Goal: Task Accomplishment & Management: Use online tool/utility

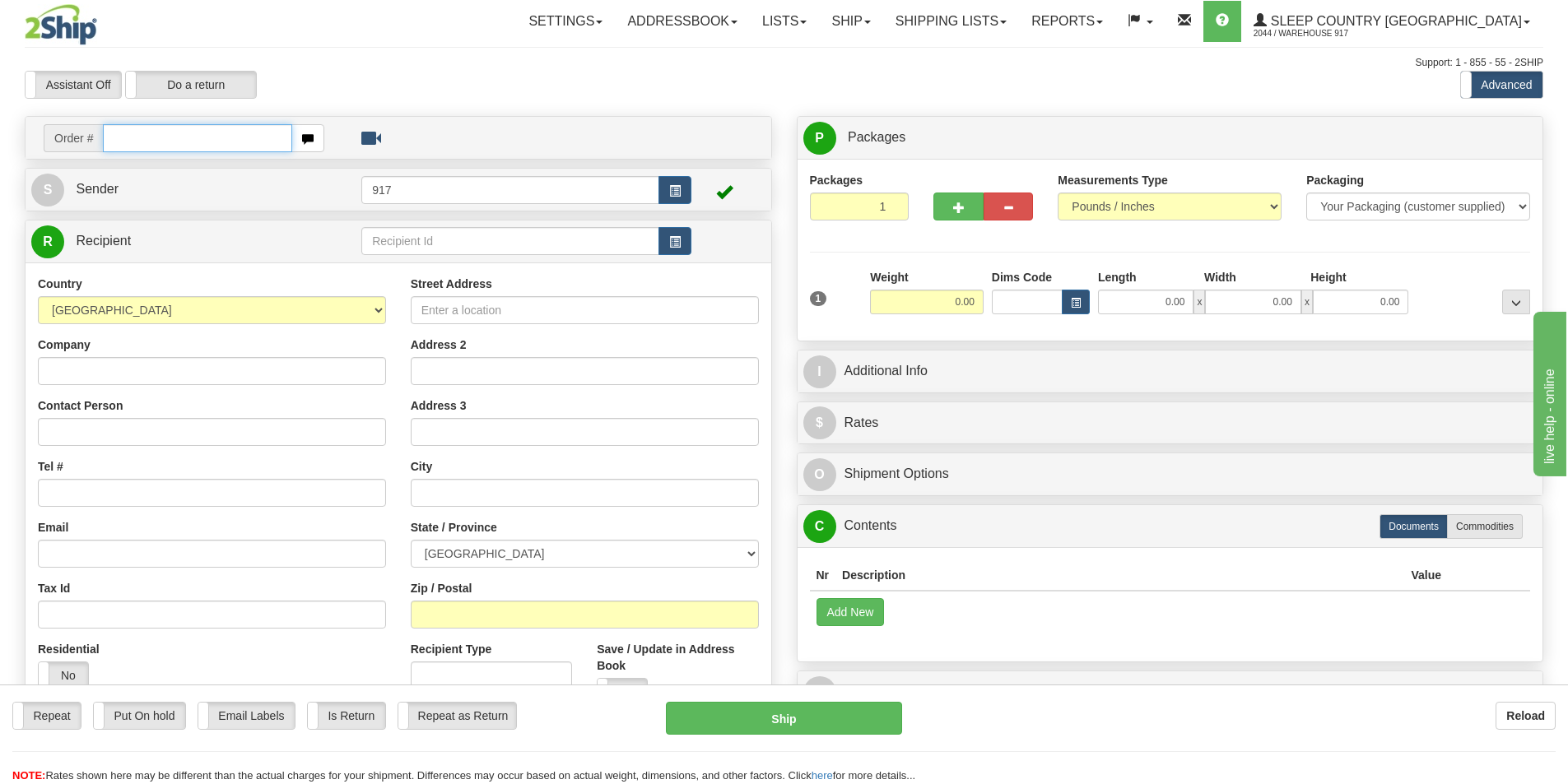
drag, startPoint x: 183, startPoint y: 134, endPoint x: 261, endPoint y: 151, distance: 79.8
click at [183, 134] on input "text" at bounding box center [197, 138] width 189 height 28
paste input "9000H997575"
type input "9000H997575"
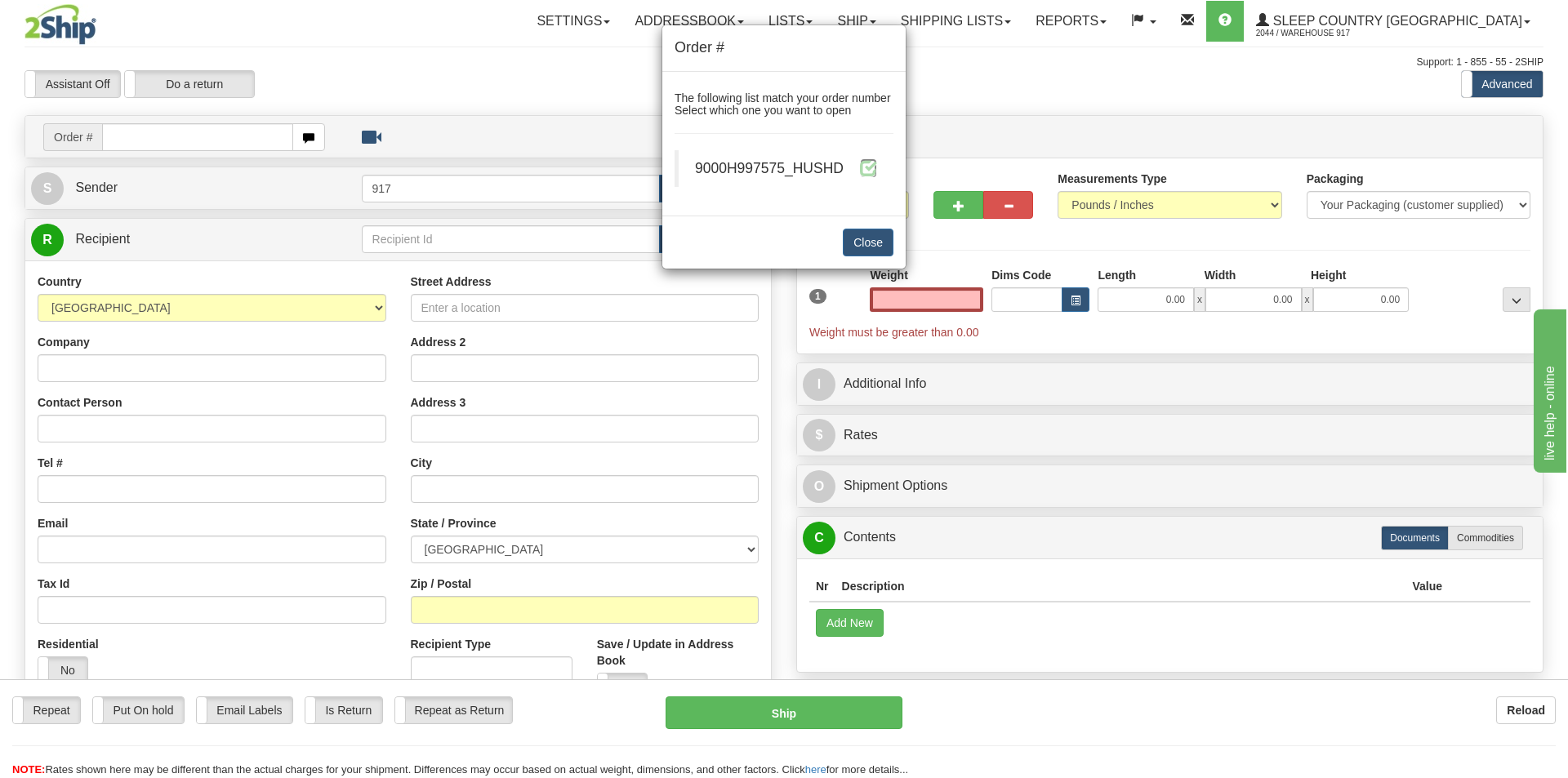
type input "0.00"
click at [874, 171] on span at bounding box center [868, 167] width 17 height 17
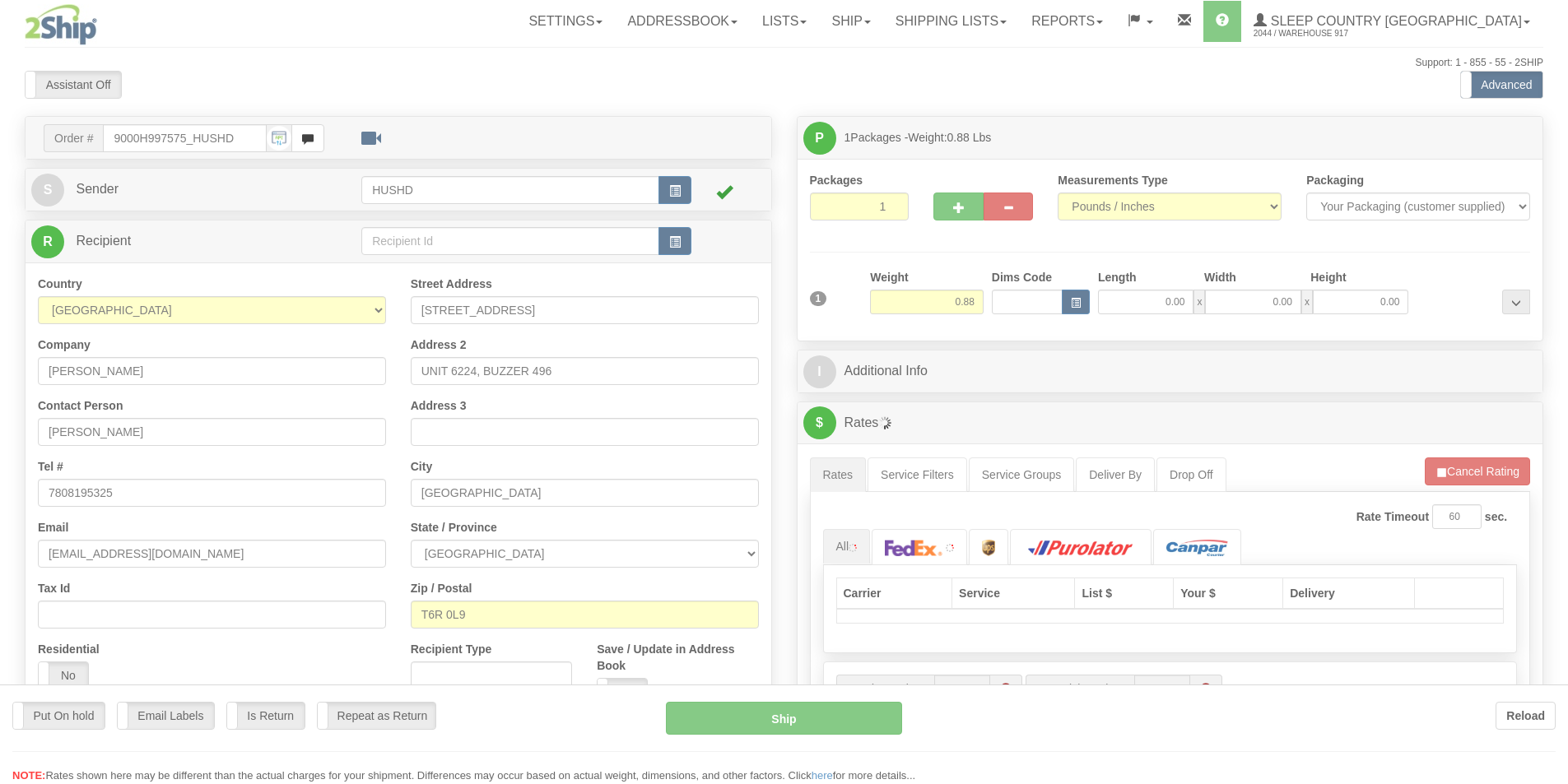
click at [1166, 310] on div at bounding box center [784, 392] width 1568 height 784
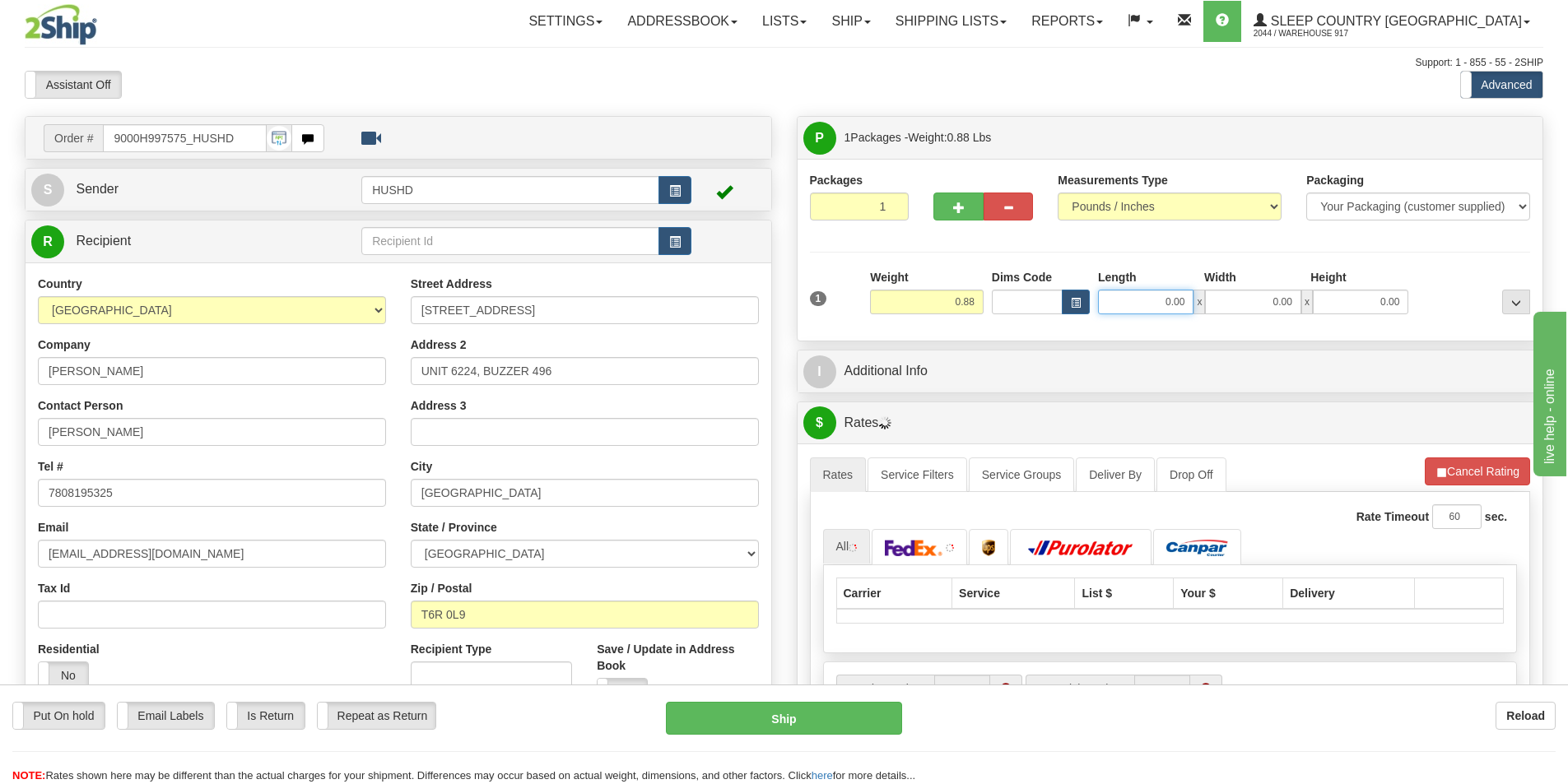
click at [1166, 301] on input "0.00" at bounding box center [1146, 302] width 96 height 25
type input "9.00"
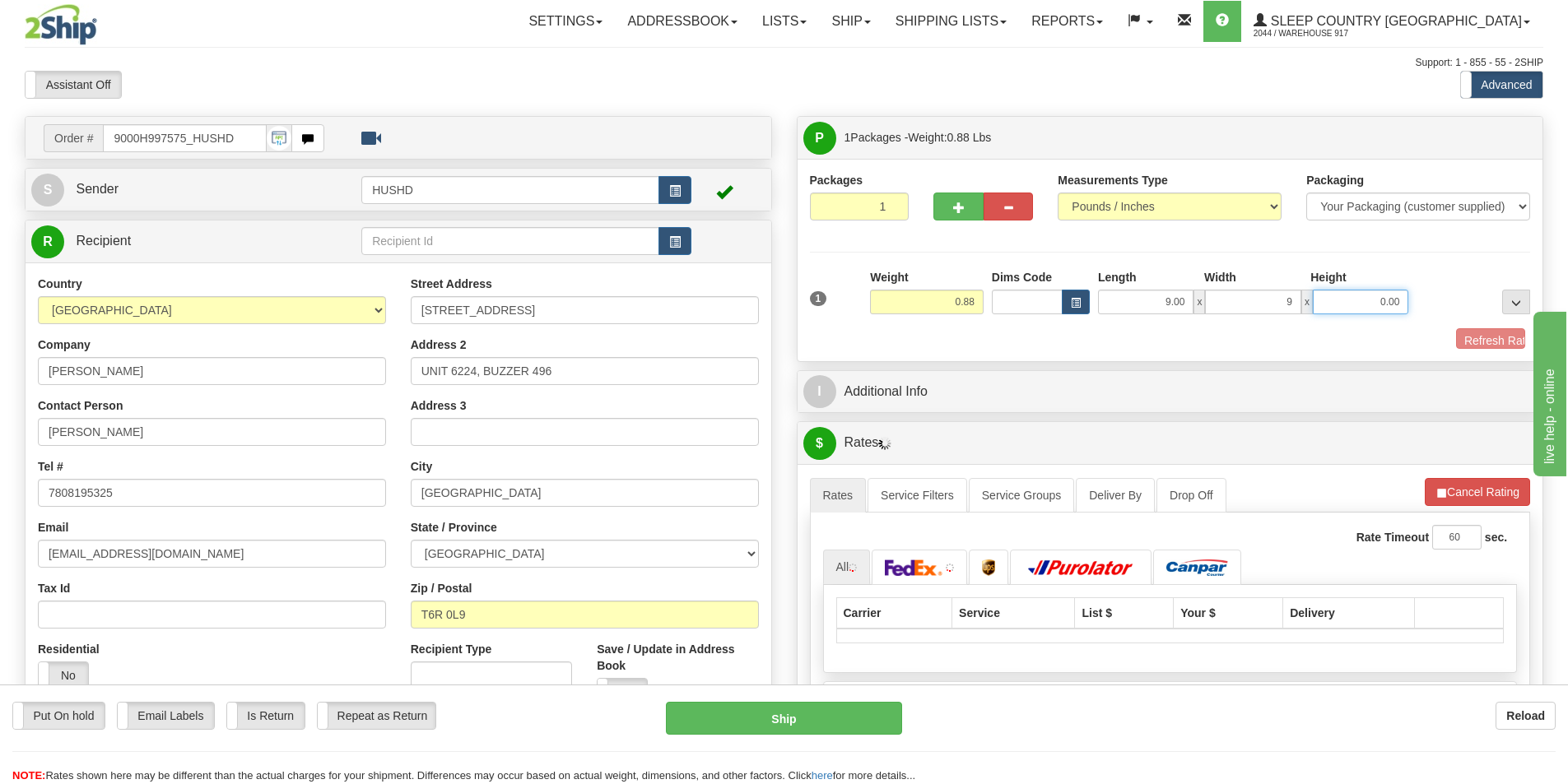
type input "9.00"
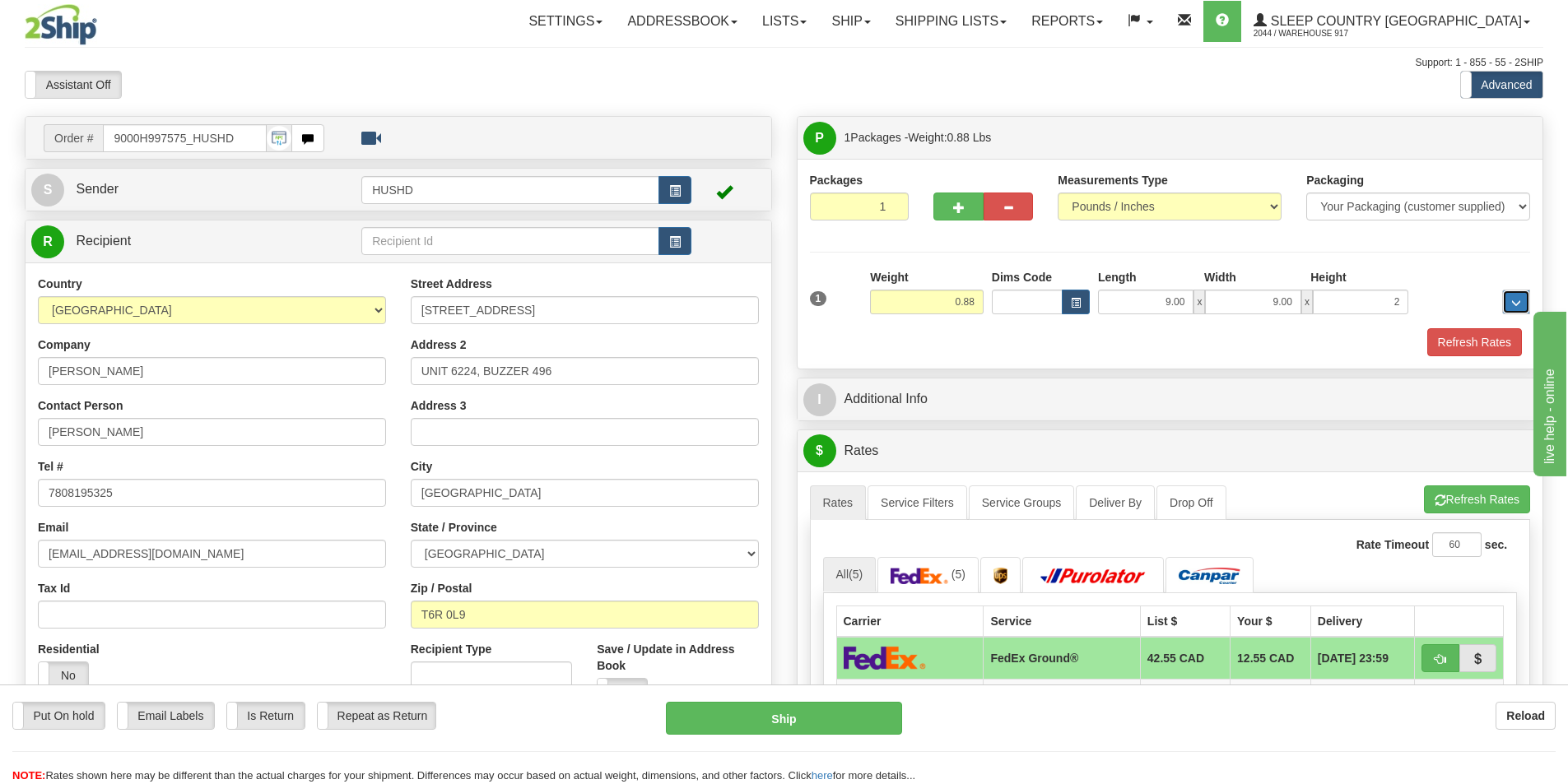
type input "2.00"
click at [1456, 341] on button "Refresh Rates" at bounding box center [1475, 342] width 95 height 28
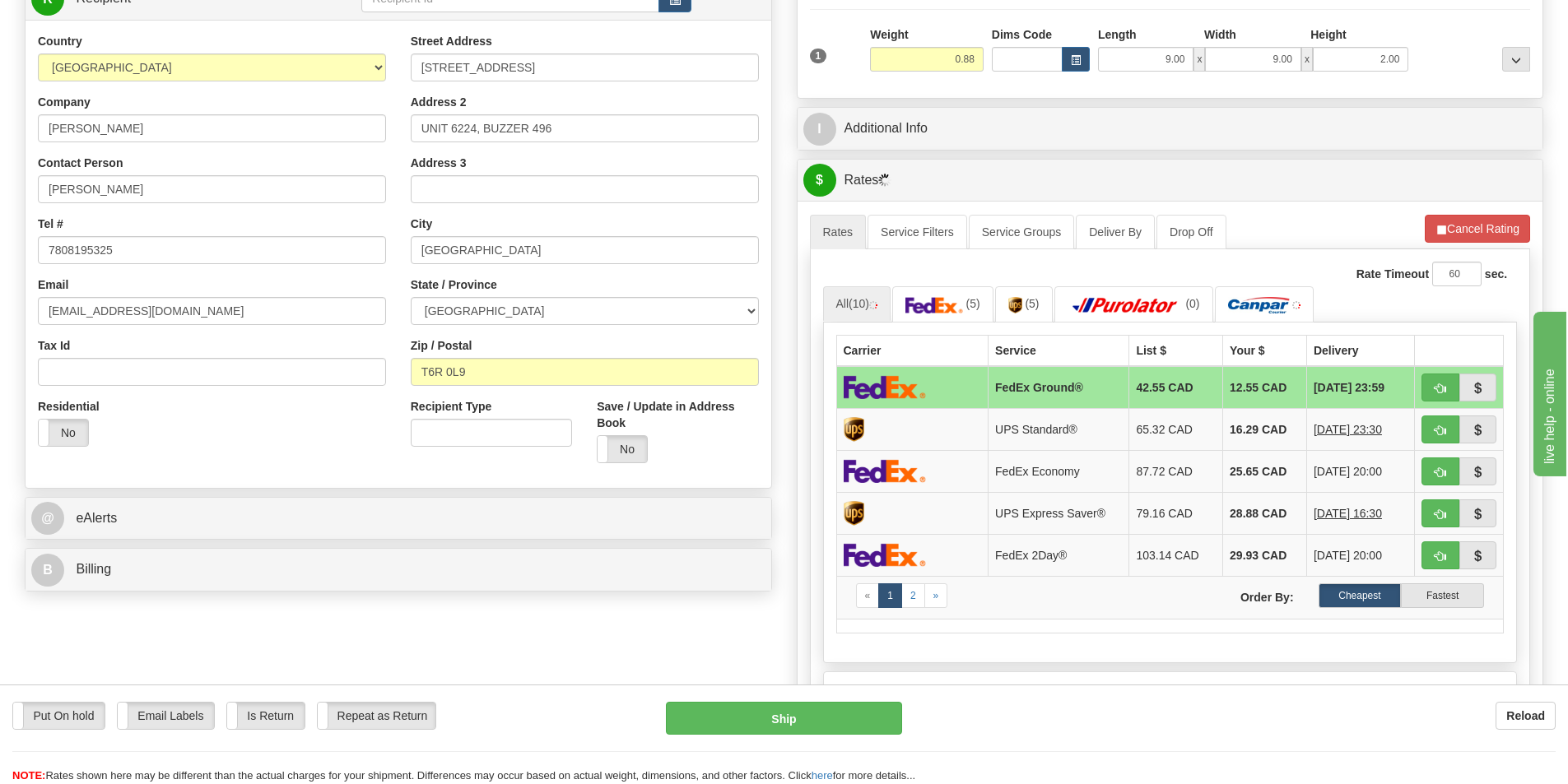
scroll to position [247, 0]
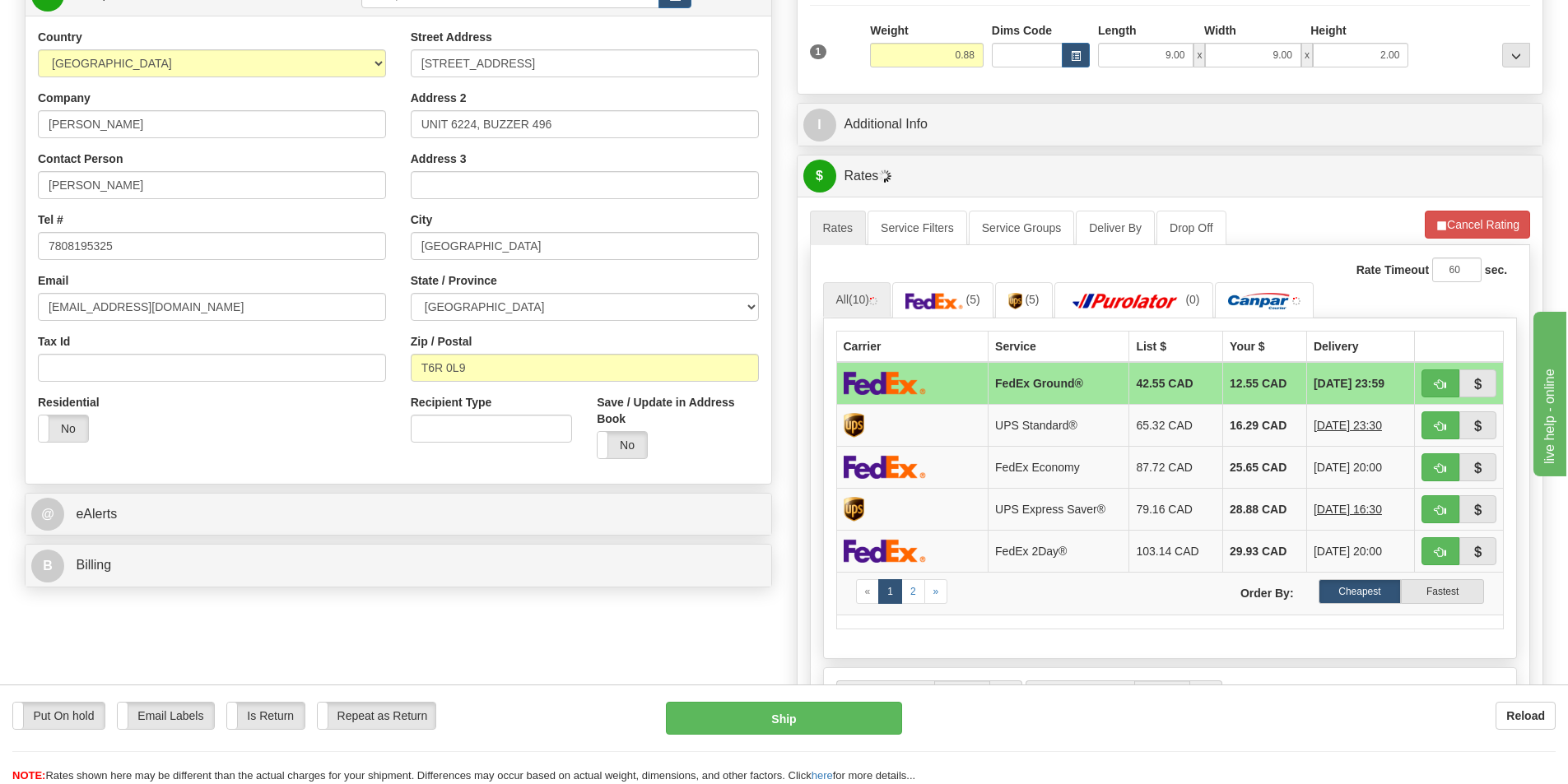
click at [1036, 380] on td "FedEx Ground®" at bounding box center [1059, 383] width 141 height 43
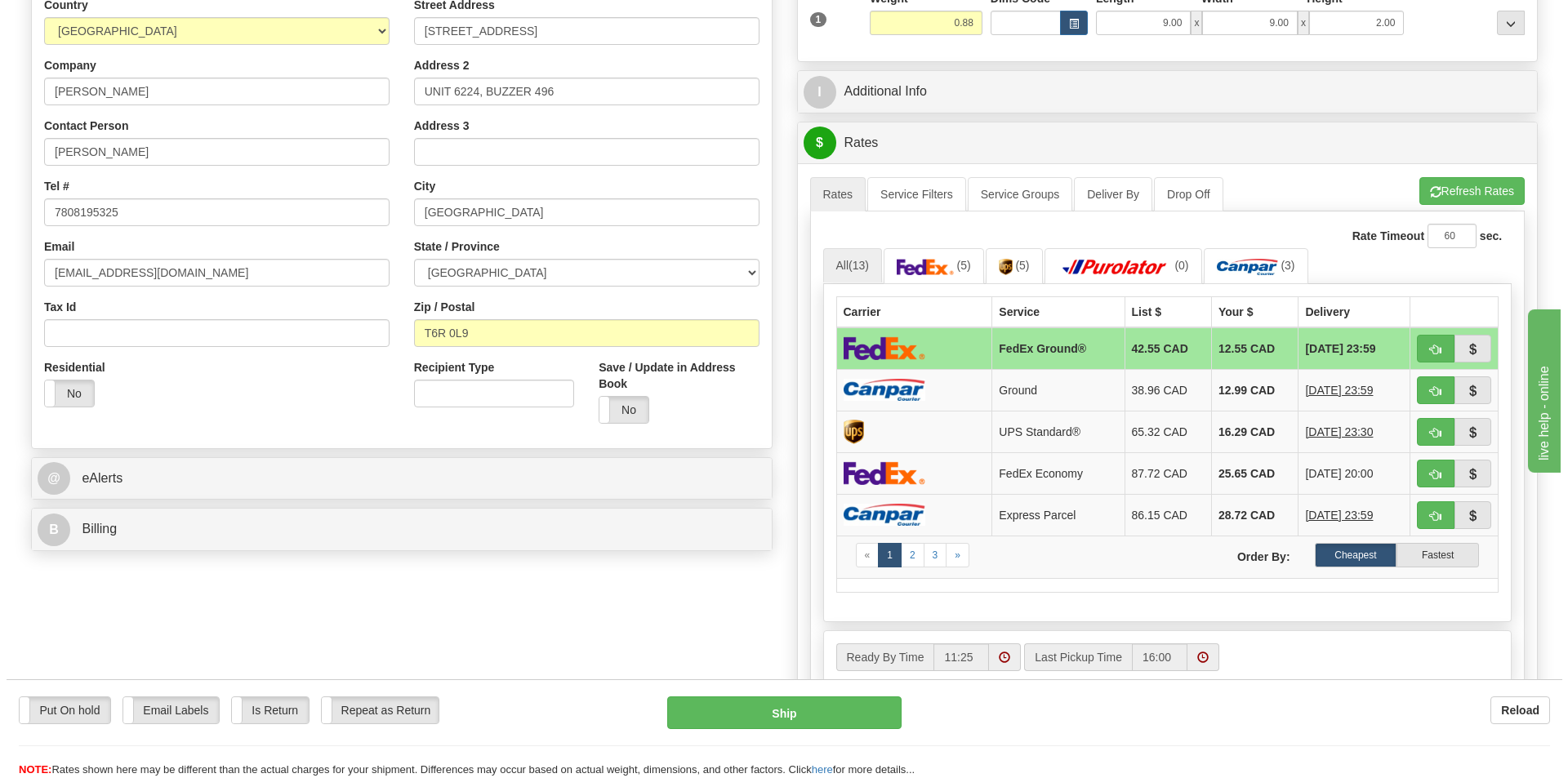
scroll to position [327, 0]
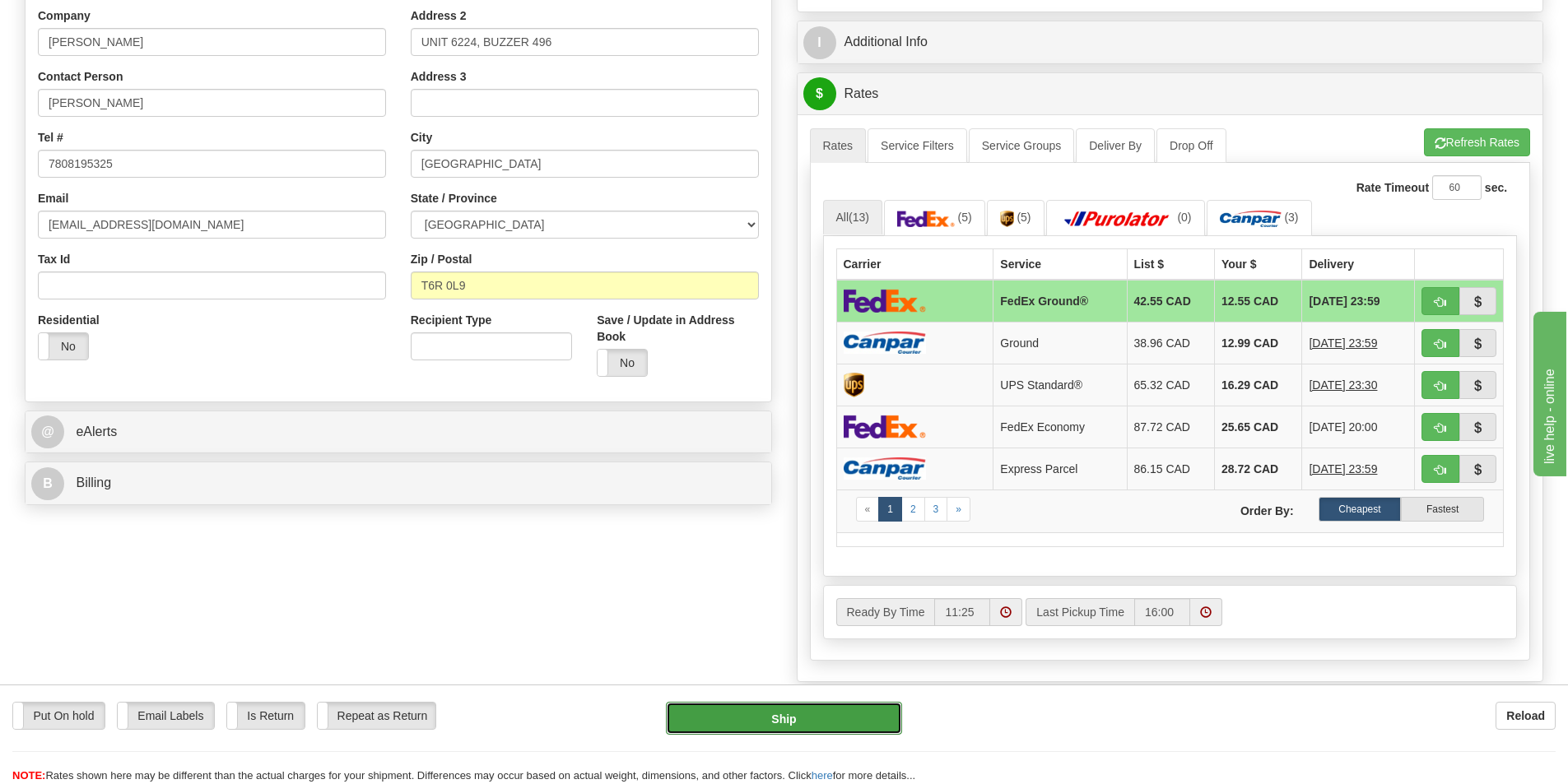
click at [739, 724] on button "Ship" at bounding box center [784, 717] width 236 height 33
type input "92"
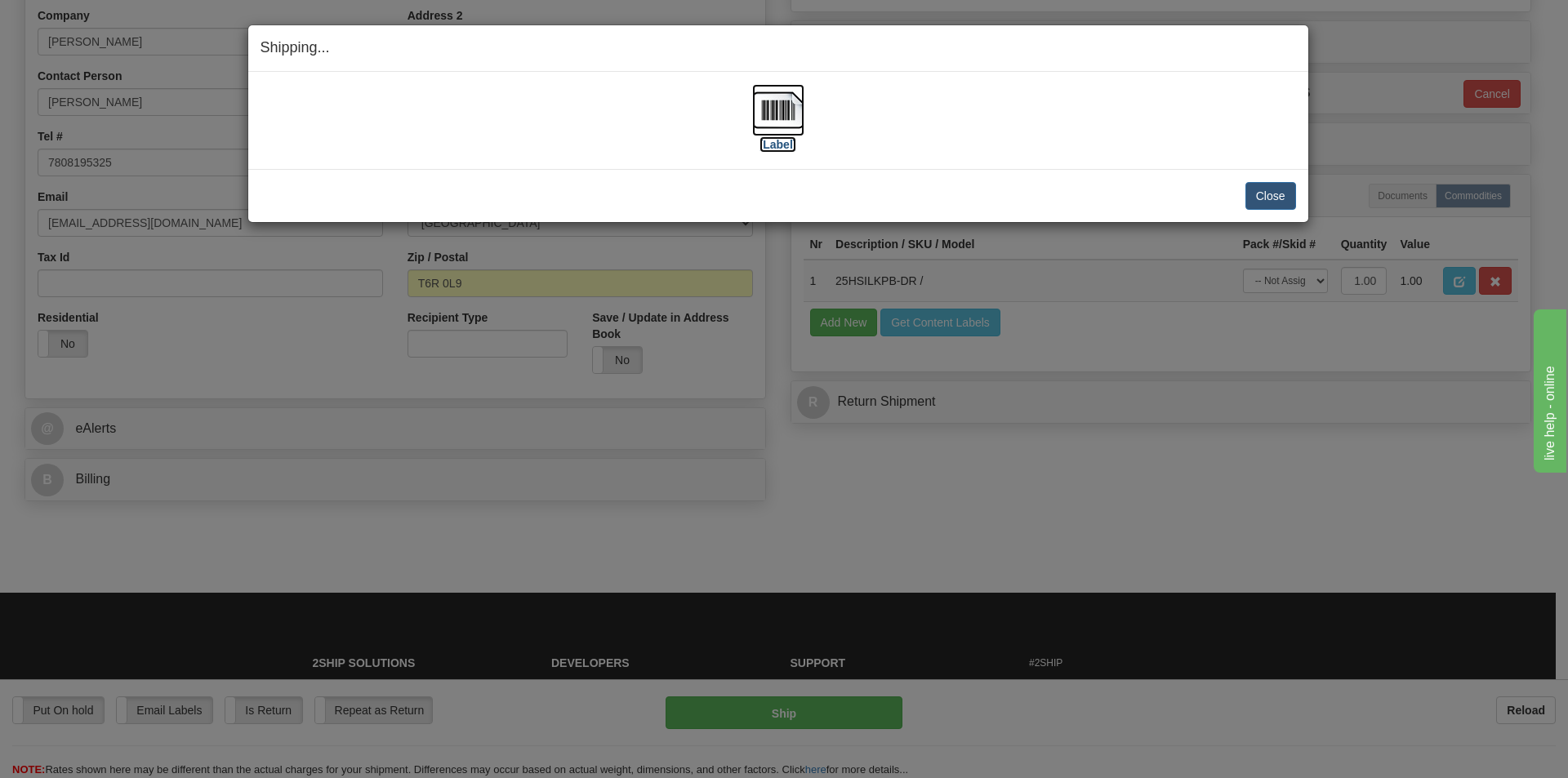
click at [779, 137] on label "[Label]" at bounding box center [778, 144] width 38 height 17
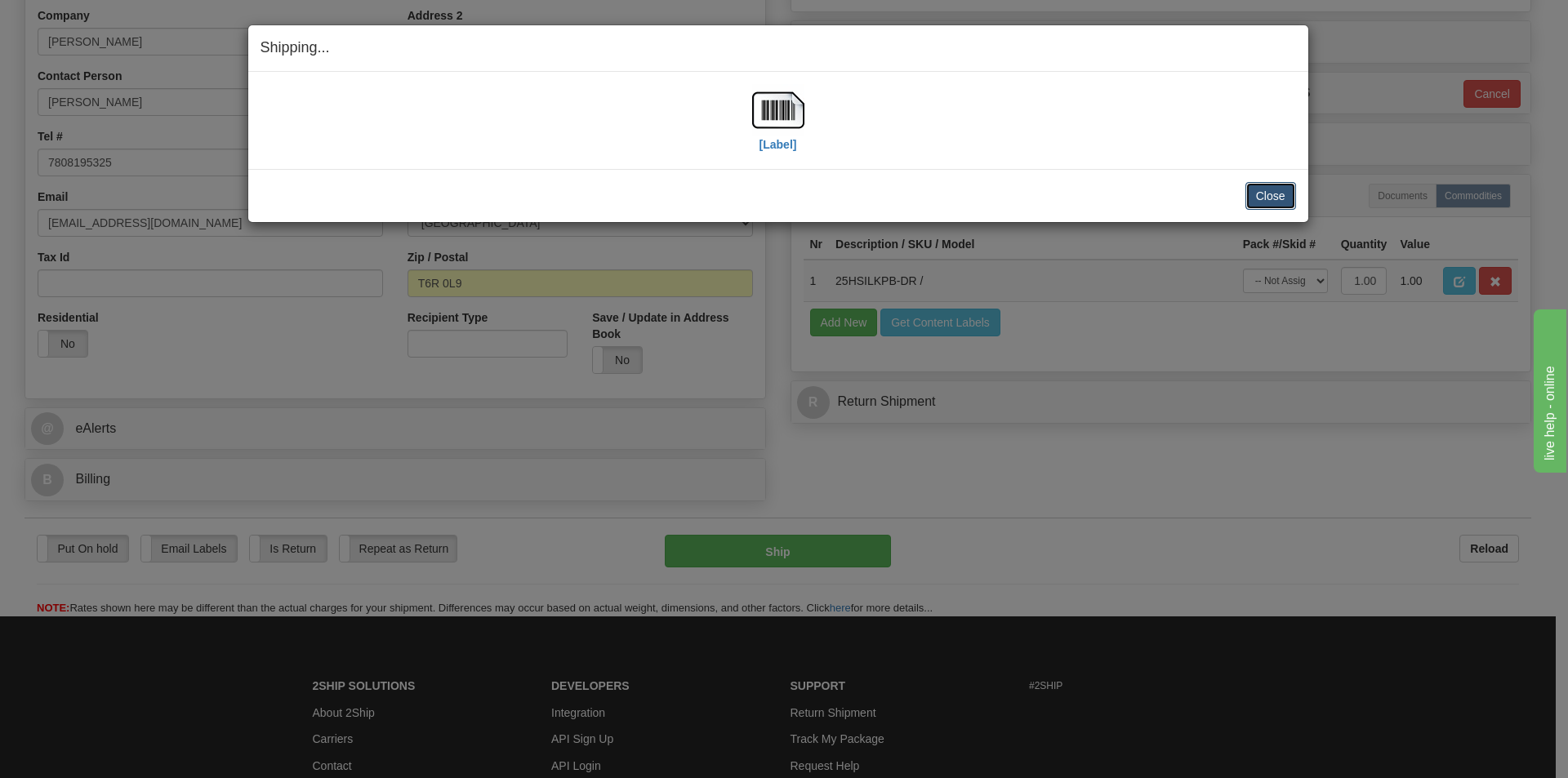
click at [1279, 186] on button "Close" at bounding box center [1271, 196] width 51 height 28
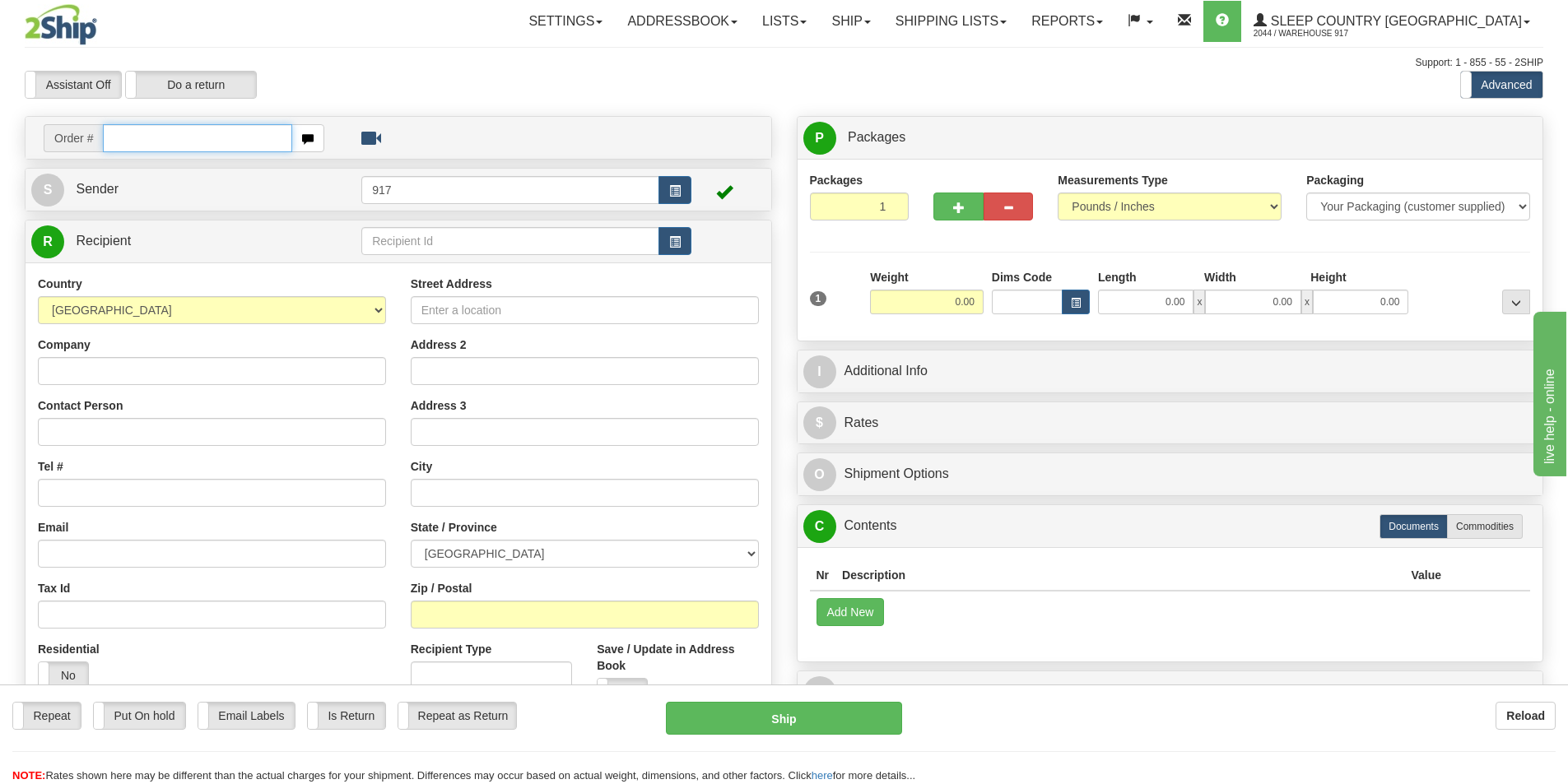
click at [248, 149] on input "text" at bounding box center [197, 138] width 189 height 28
paste input "1053528"
type input "1053528"
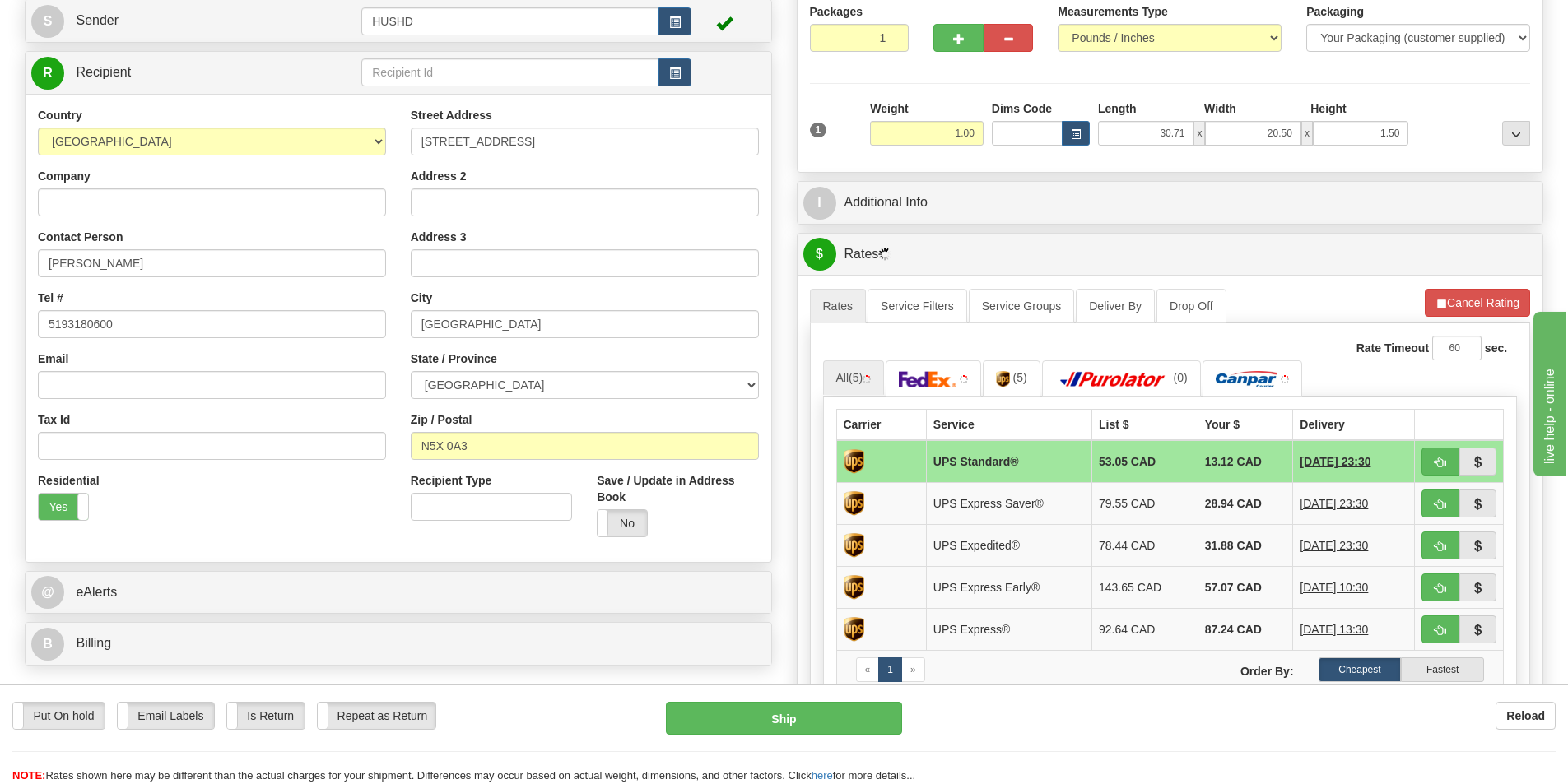
scroll to position [247, 0]
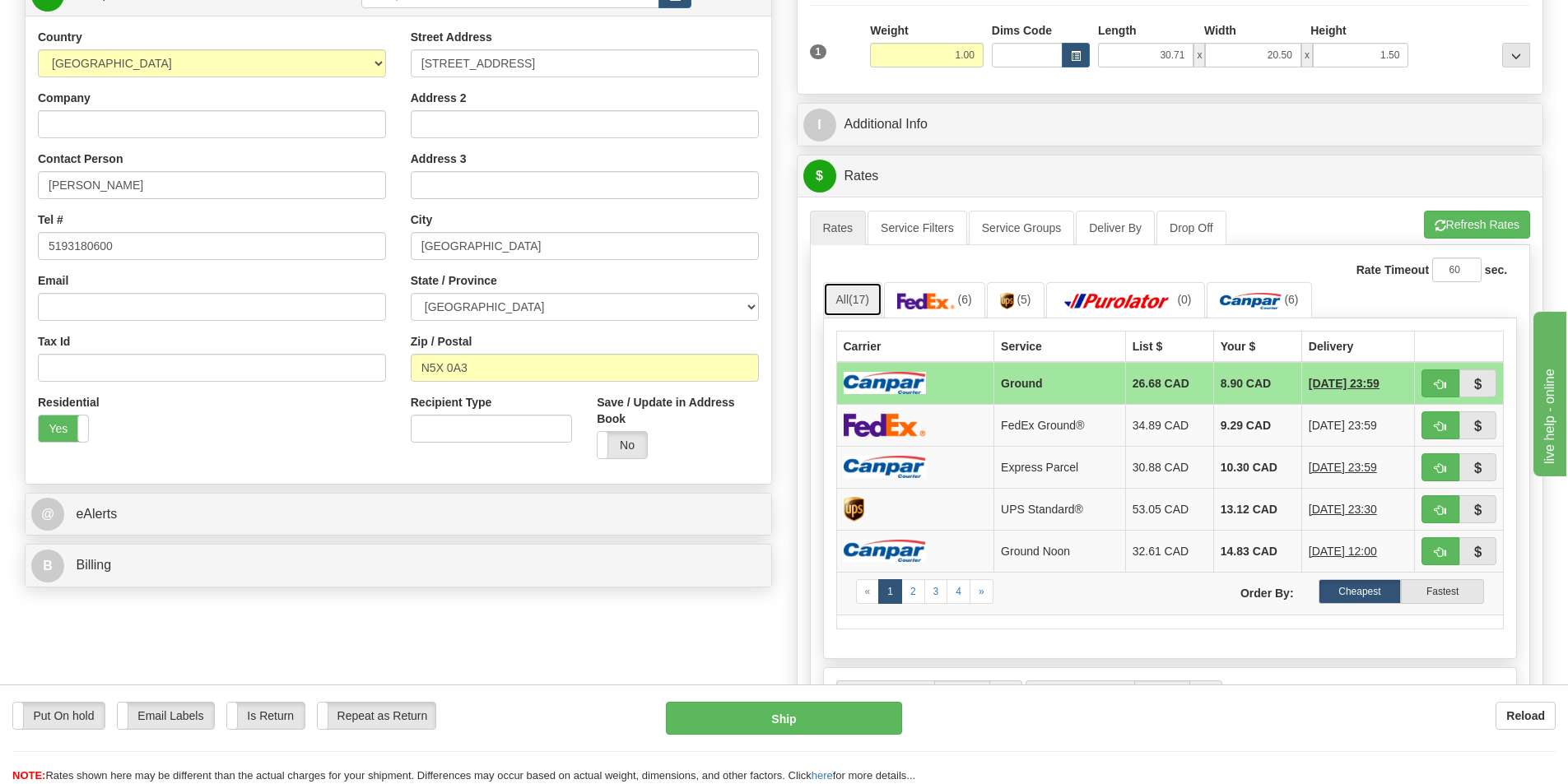
click at [852, 302] on span "(17)" at bounding box center [858, 299] width 20 height 13
click at [954, 380] on td at bounding box center [915, 383] width 158 height 43
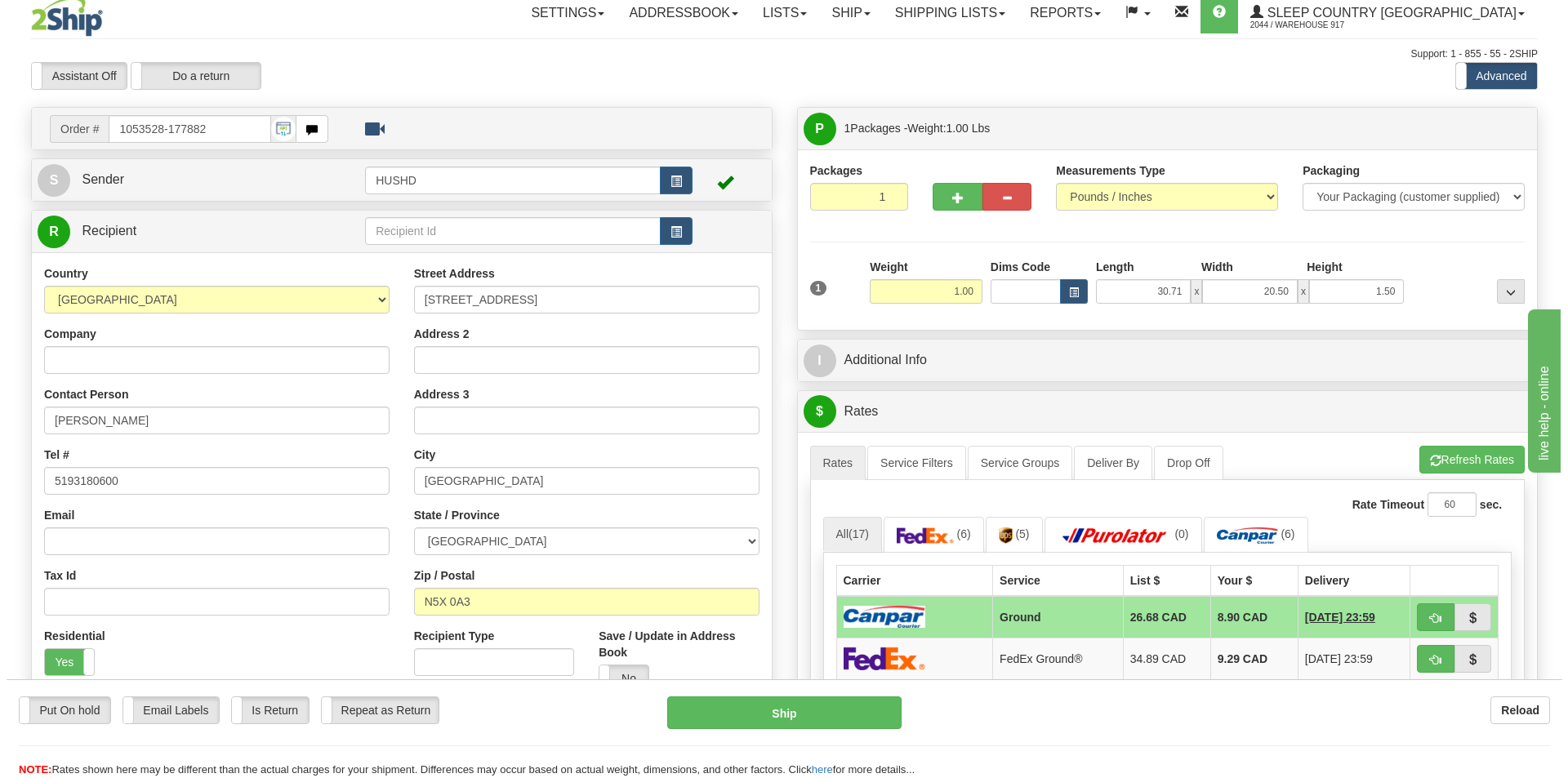
scroll to position [0, 0]
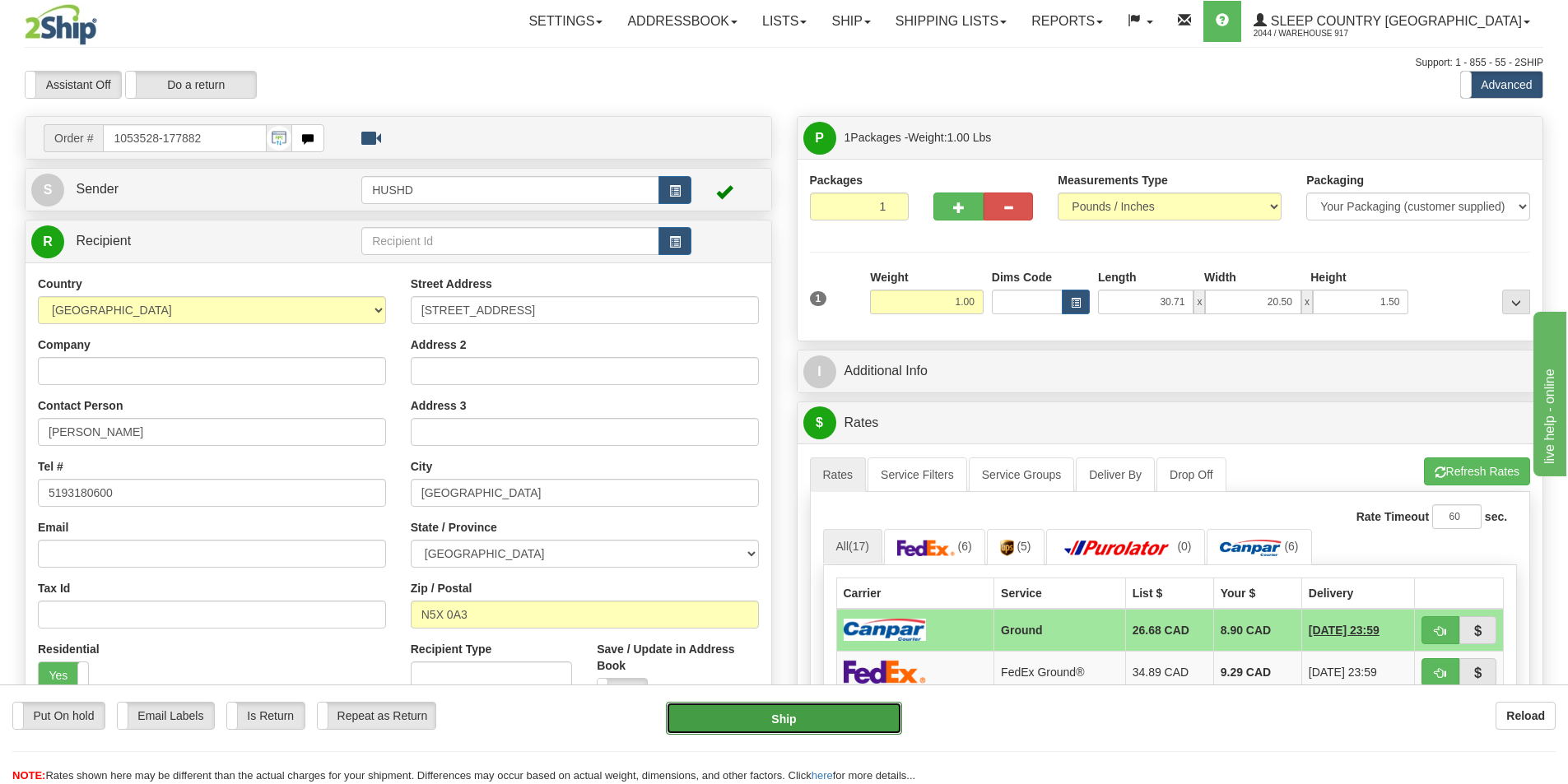
click at [764, 717] on button "Ship" at bounding box center [784, 717] width 236 height 33
type input "1"
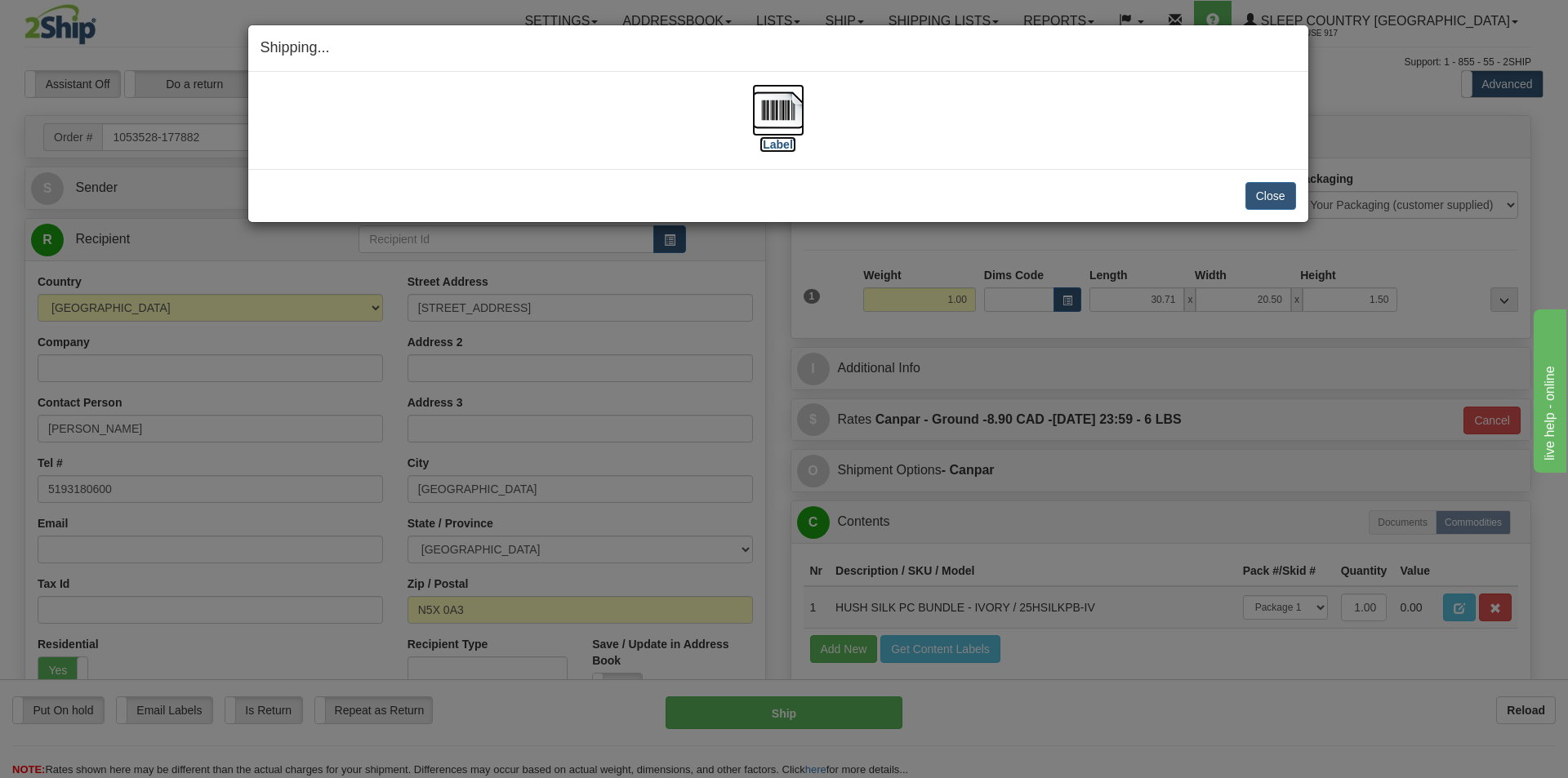
click at [799, 104] on img at bounding box center [777, 110] width 52 height 52
click at [1254, 192] on button "Close" at bounding box center [1271, 196] width 51 height 28
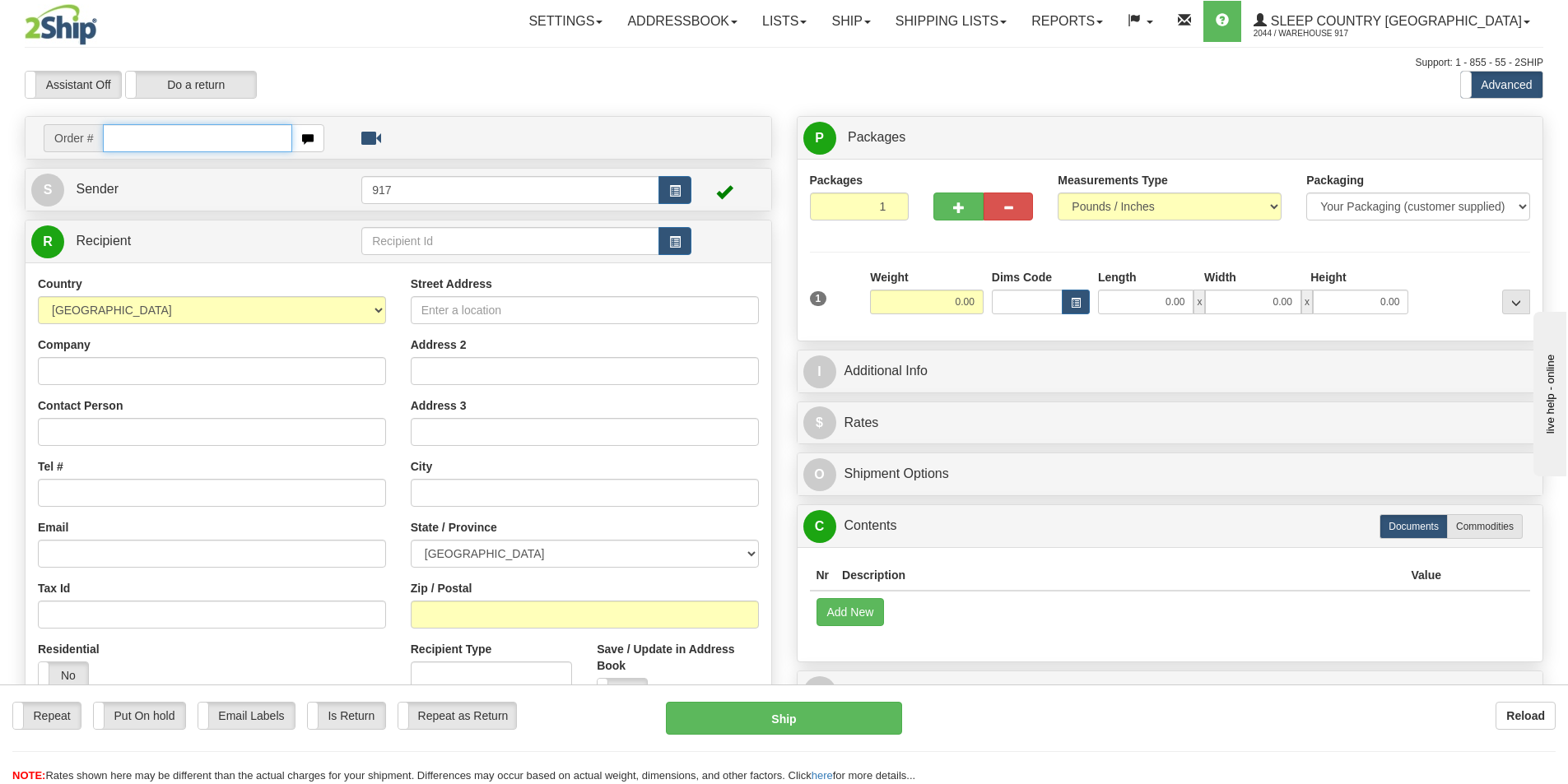
drag, startPoint x: 238, startPoint y: 138, endPoint x: 274, endPoint y: 143, distance: 36.3
click at [238, 138] on input "text" at bounding box center [197, 138] width 189 height 28
paste input "9000I002779"
type input "9000I002779"
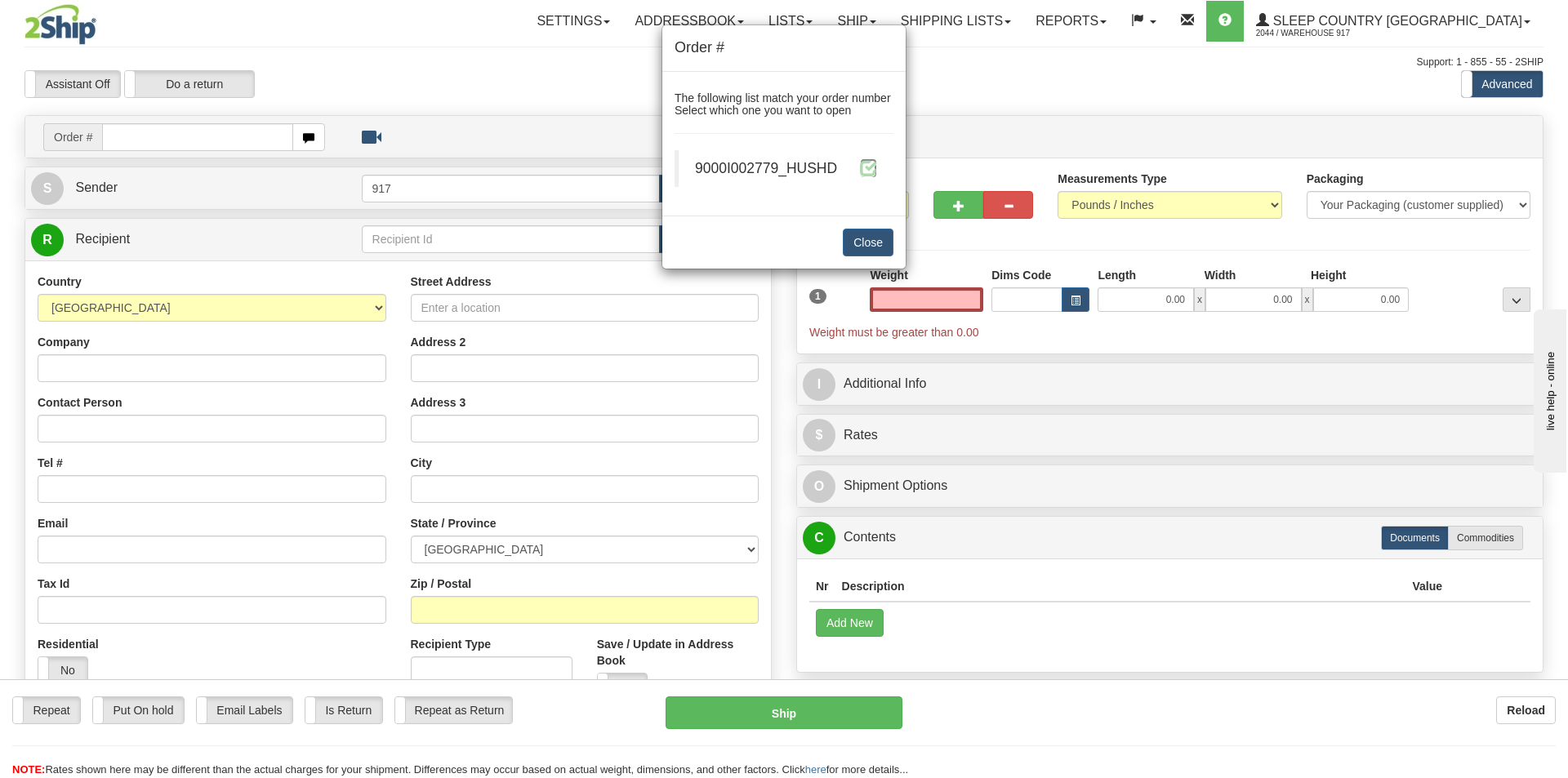
type input "0.00"
click at [875, 172] on span at bounding box center [868, 167] width 17 height 17
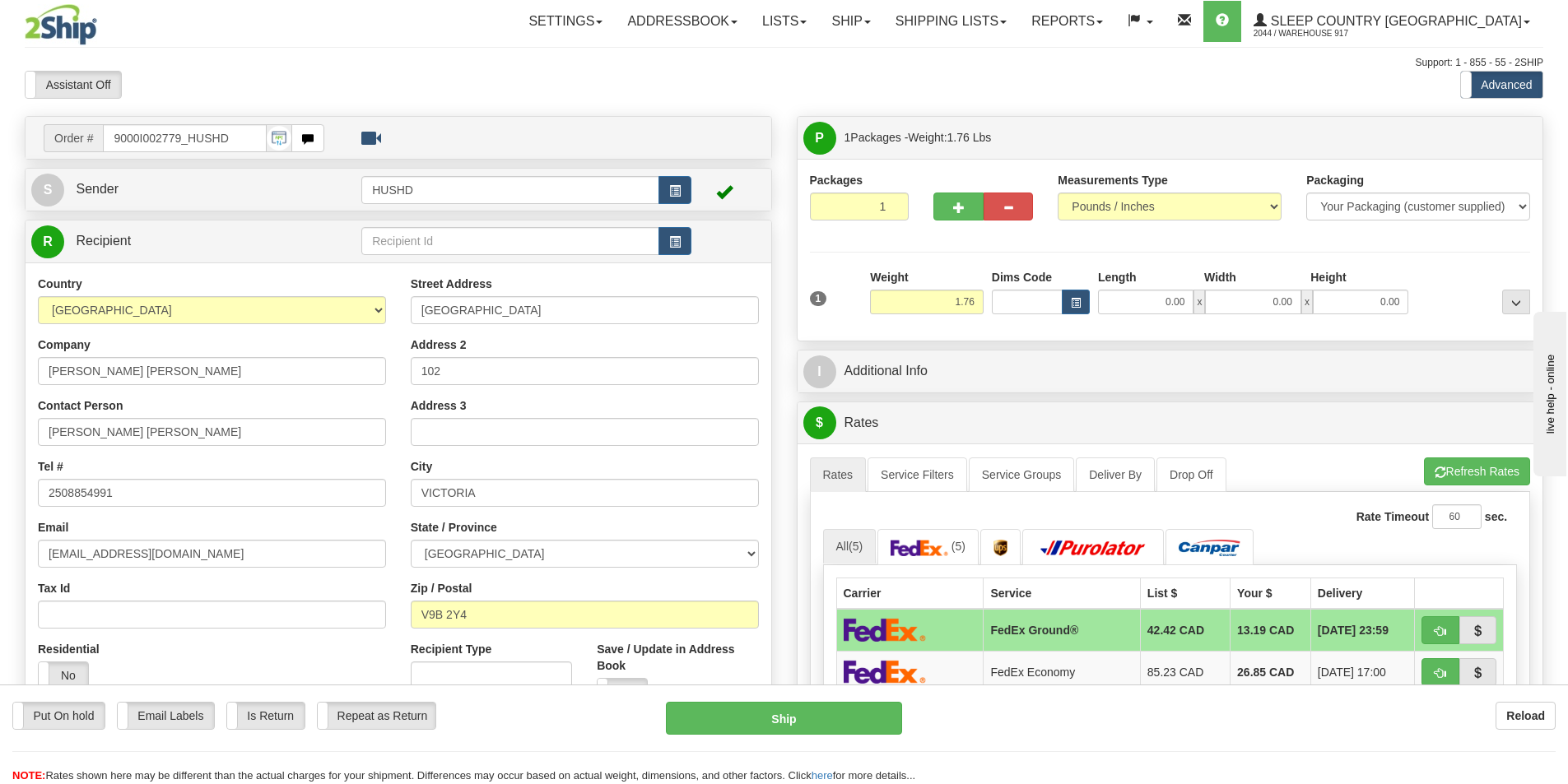
click at [1170, 288] on div "Length" at bounding box center [1147, 278] width 106 height 20
click at [1162, 296] on input "0.00" at bounding box center [1146, 302] width 96 height 25
type input "9.00"
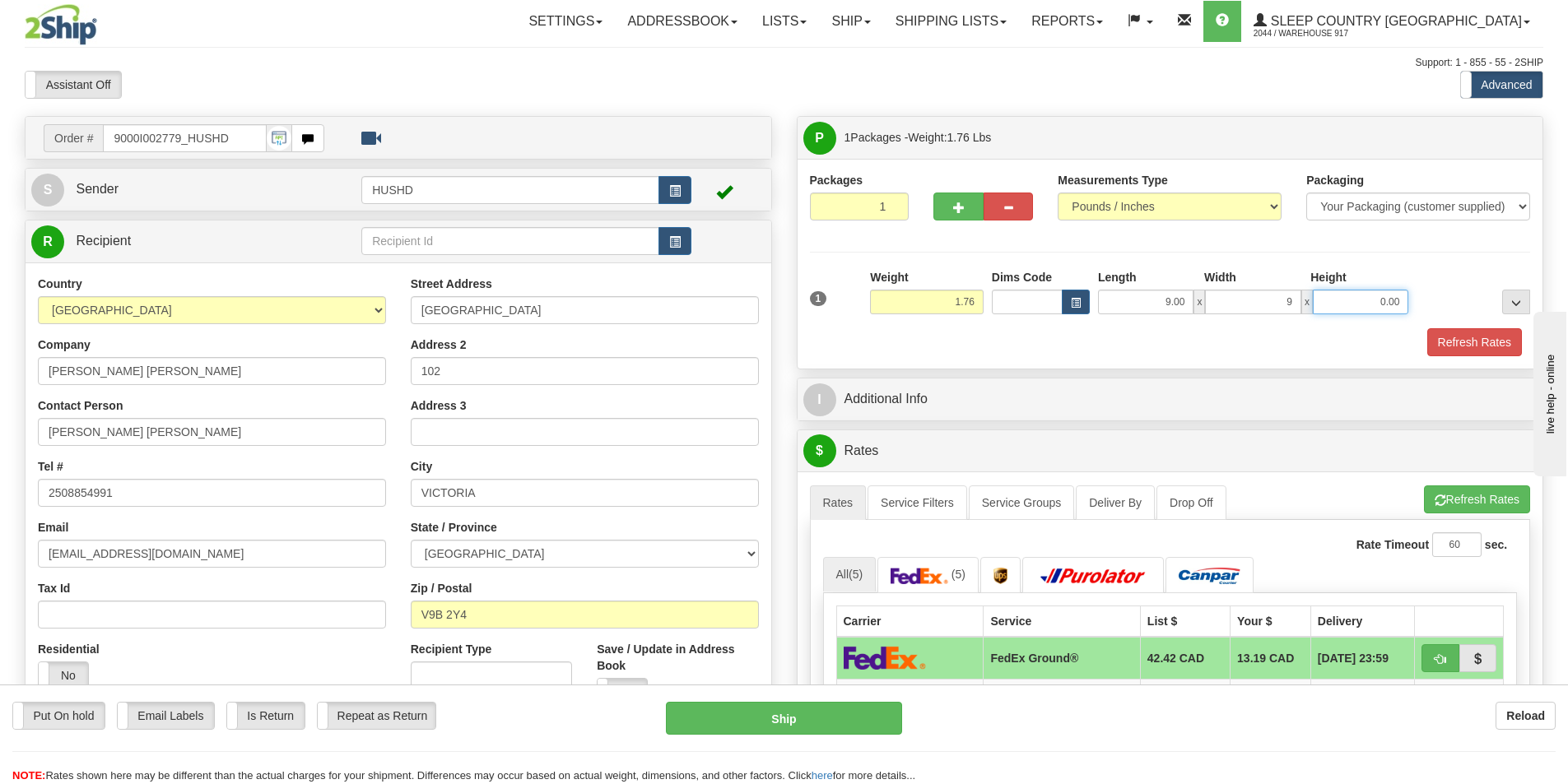
type input "9.00"
type input "4.00"
click at [1446, 333] on button "Refresh Rates" at bounding box center [1475, 342] width 95 height 28
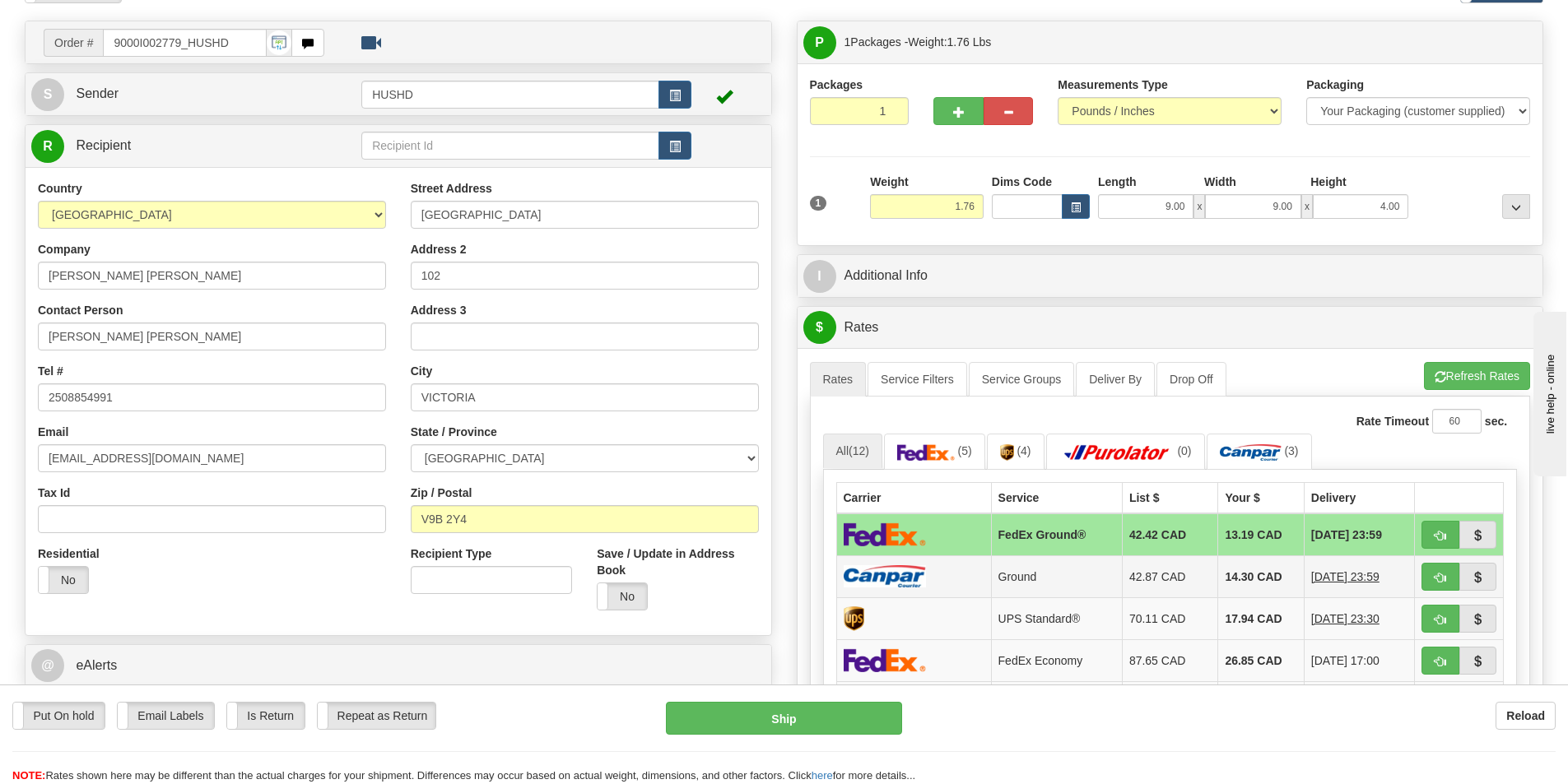
scroll to position [247, 0]
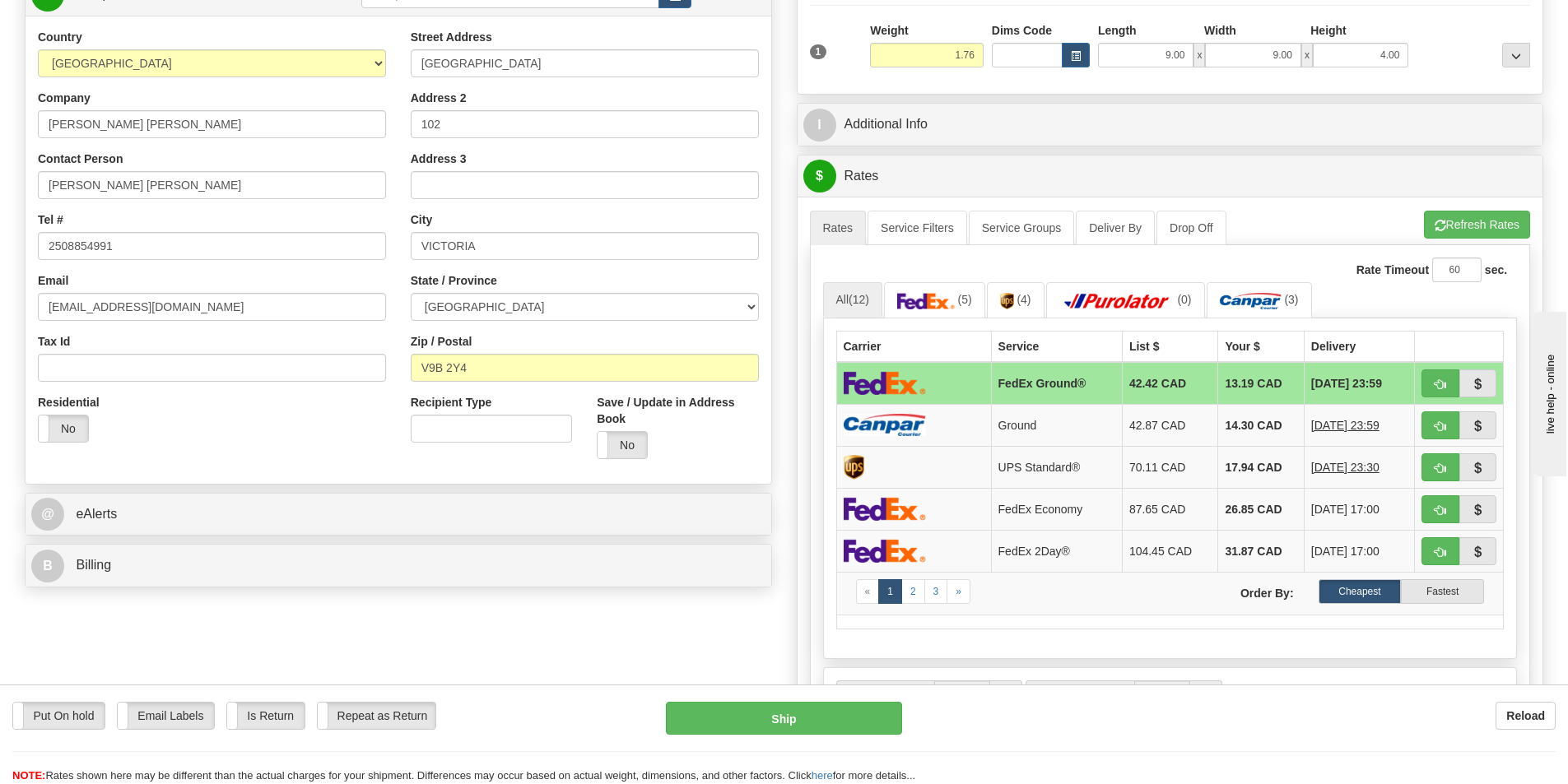
click at [958, 377] on td at bounding box center [913, 383] width 154 height 43
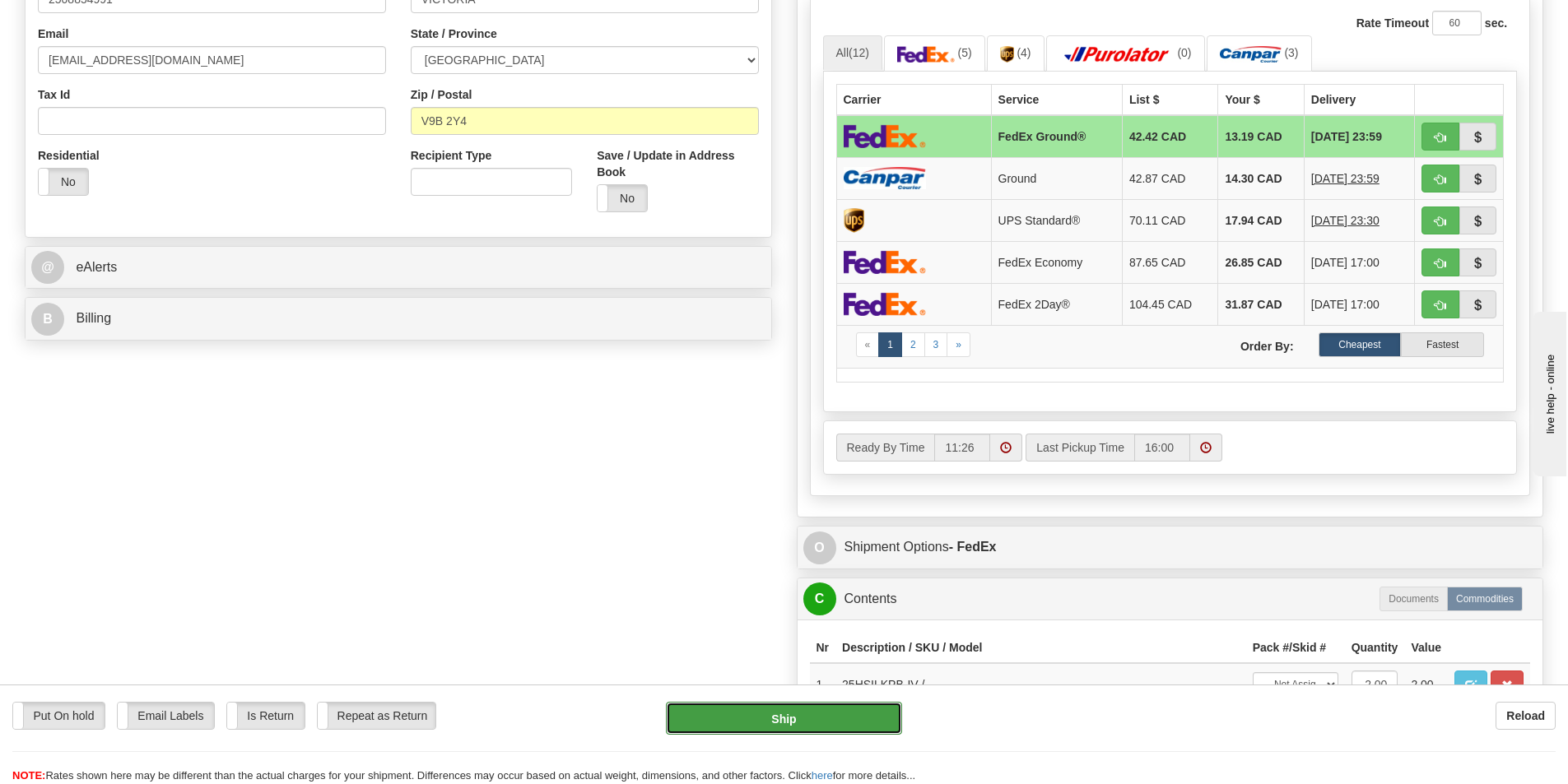
click at [760, 730] on button "Ship" at bounding box center [784, 717] width 236 height 33
type input "92"
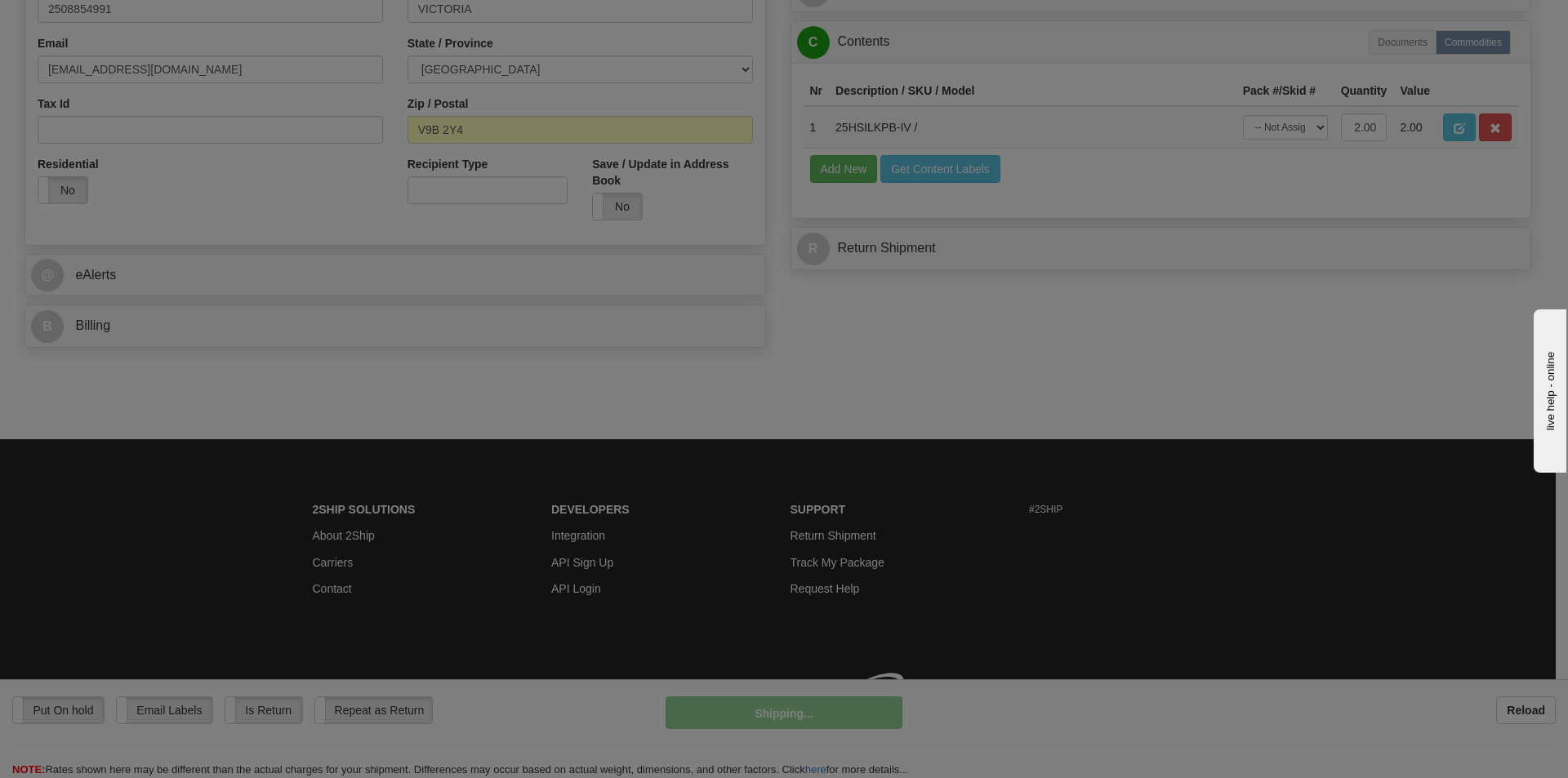
scroll to position [480, 0]
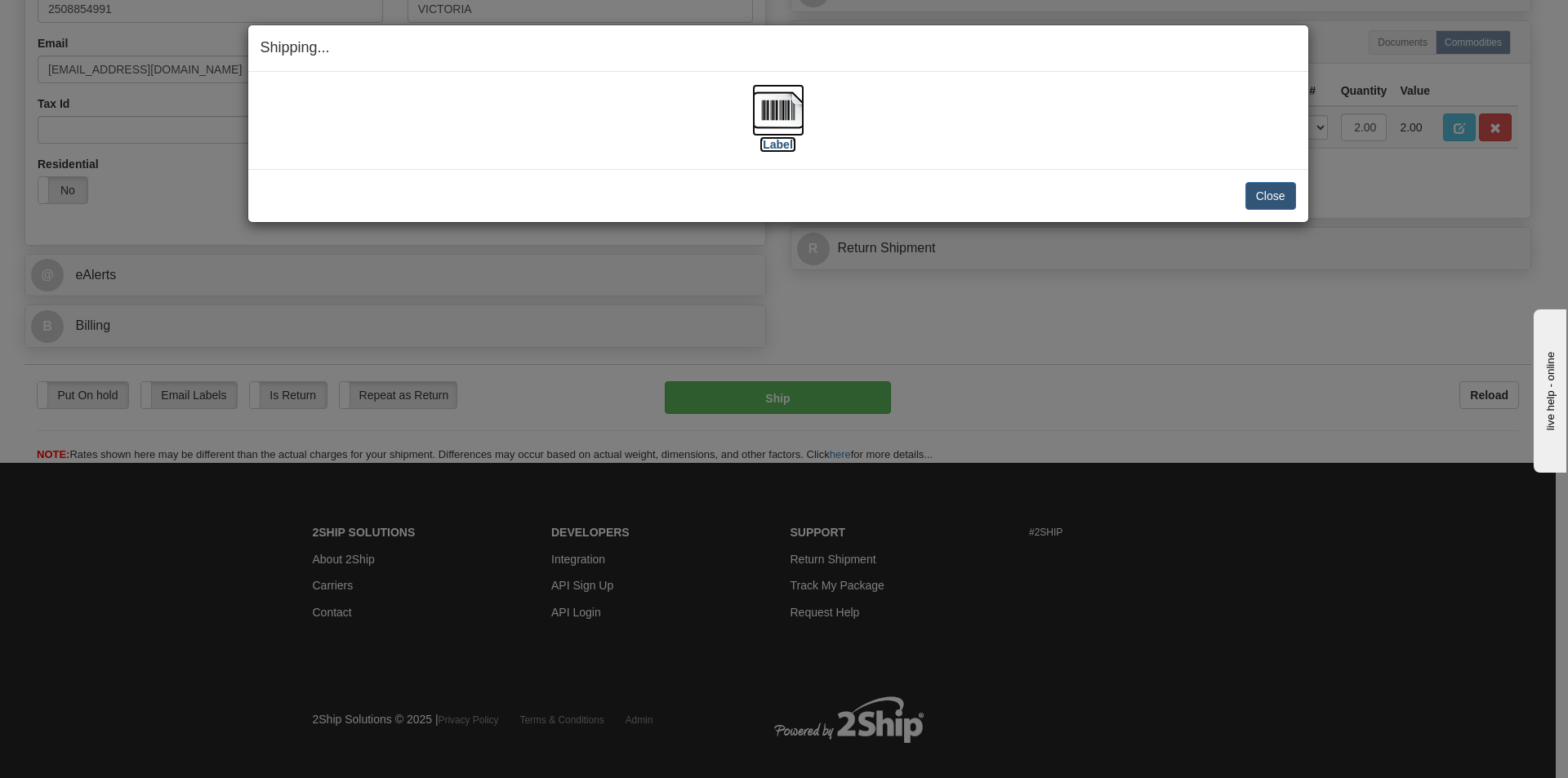
click at [766, 99] on img at bounding box center [777, 110] width 52 height 52
click at [1270, 190] on button "Close" at bounding box center [1271, 196] width 51 height 28
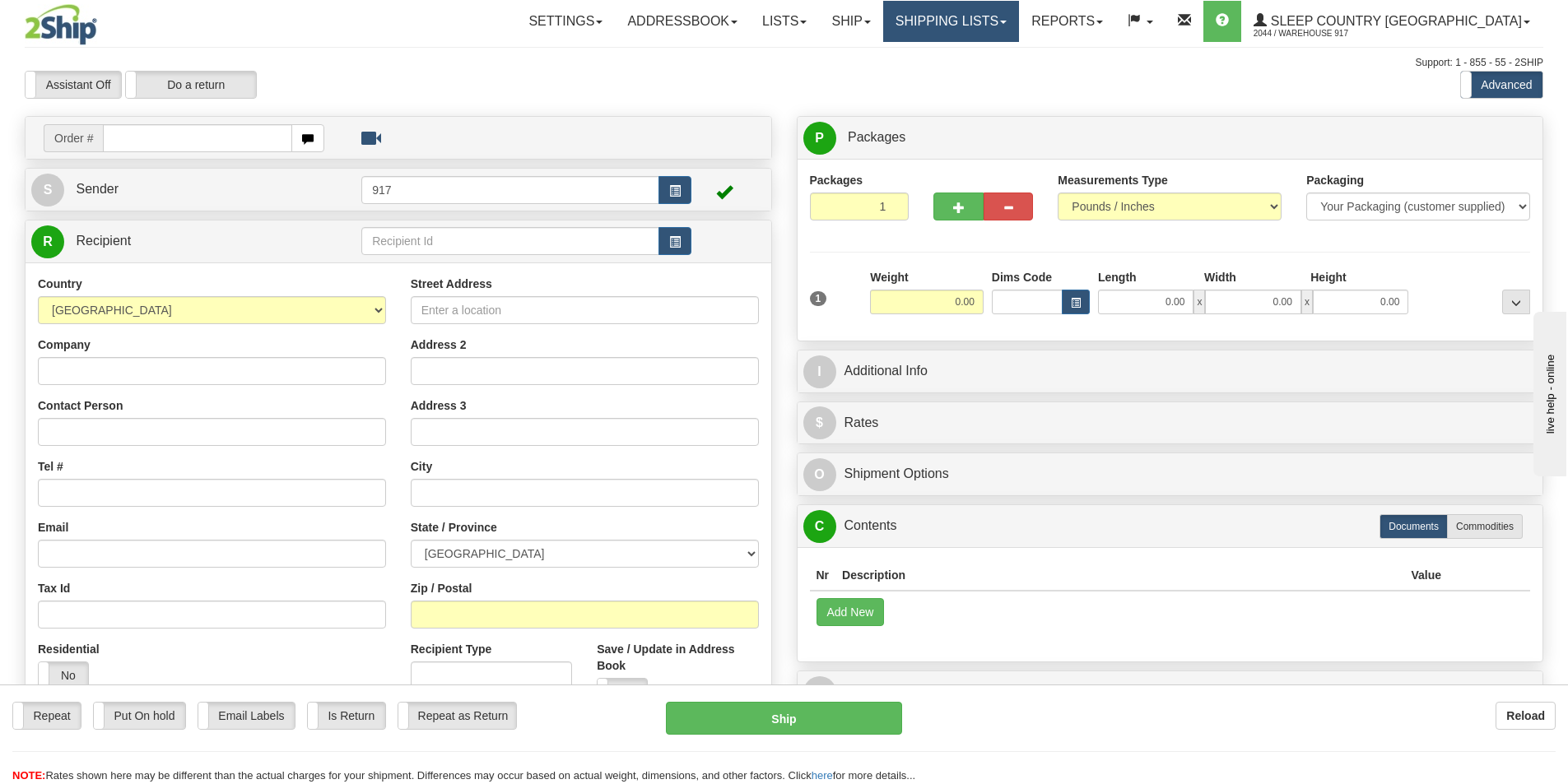
click at [1008, 27] on link "Shipping lists" at bounding box center [950, 21] width 136 height 41
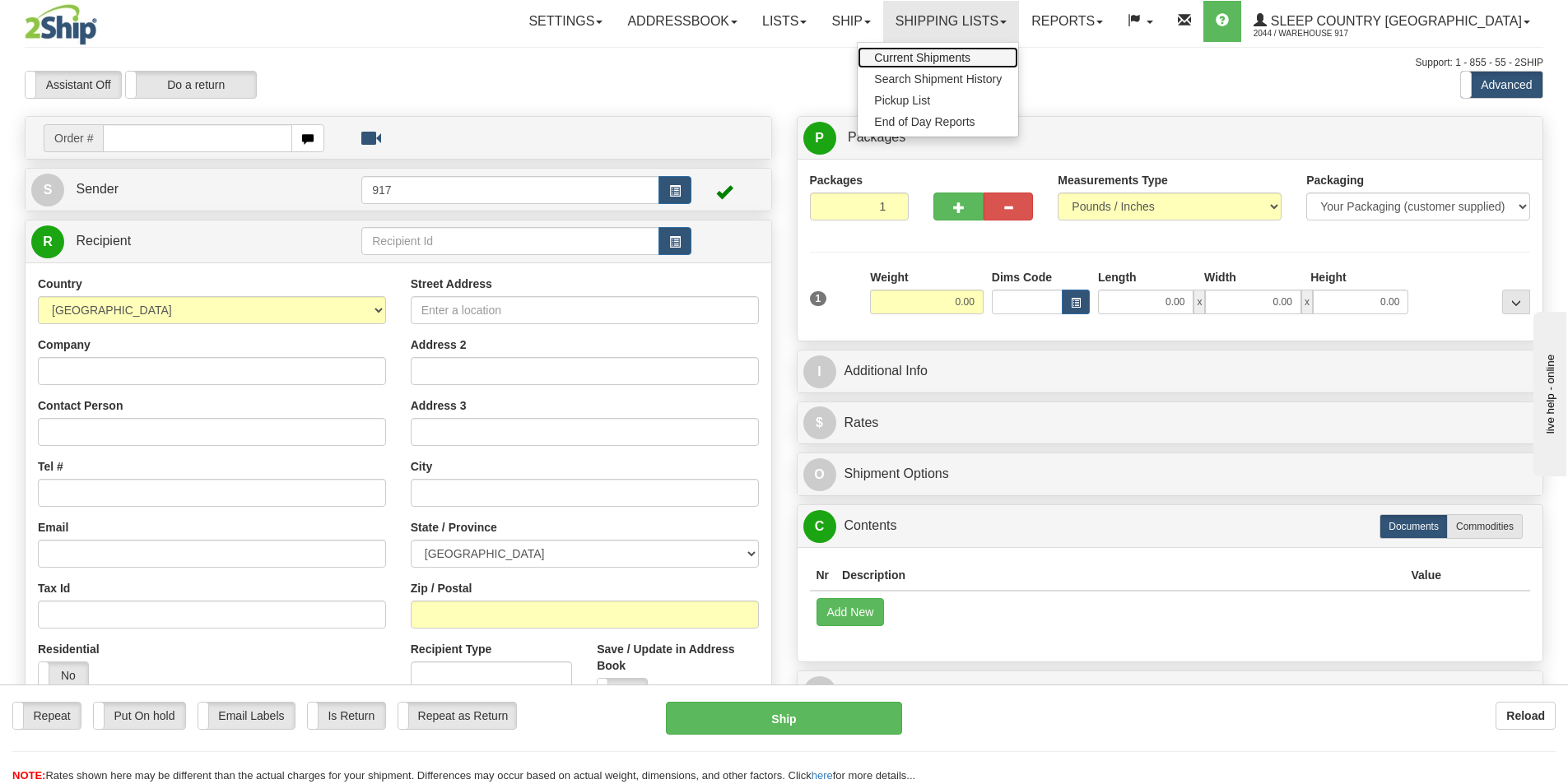
click at [971, 53] on span "Current Shipments" at bounding box center [922, 58] width 97 height 13
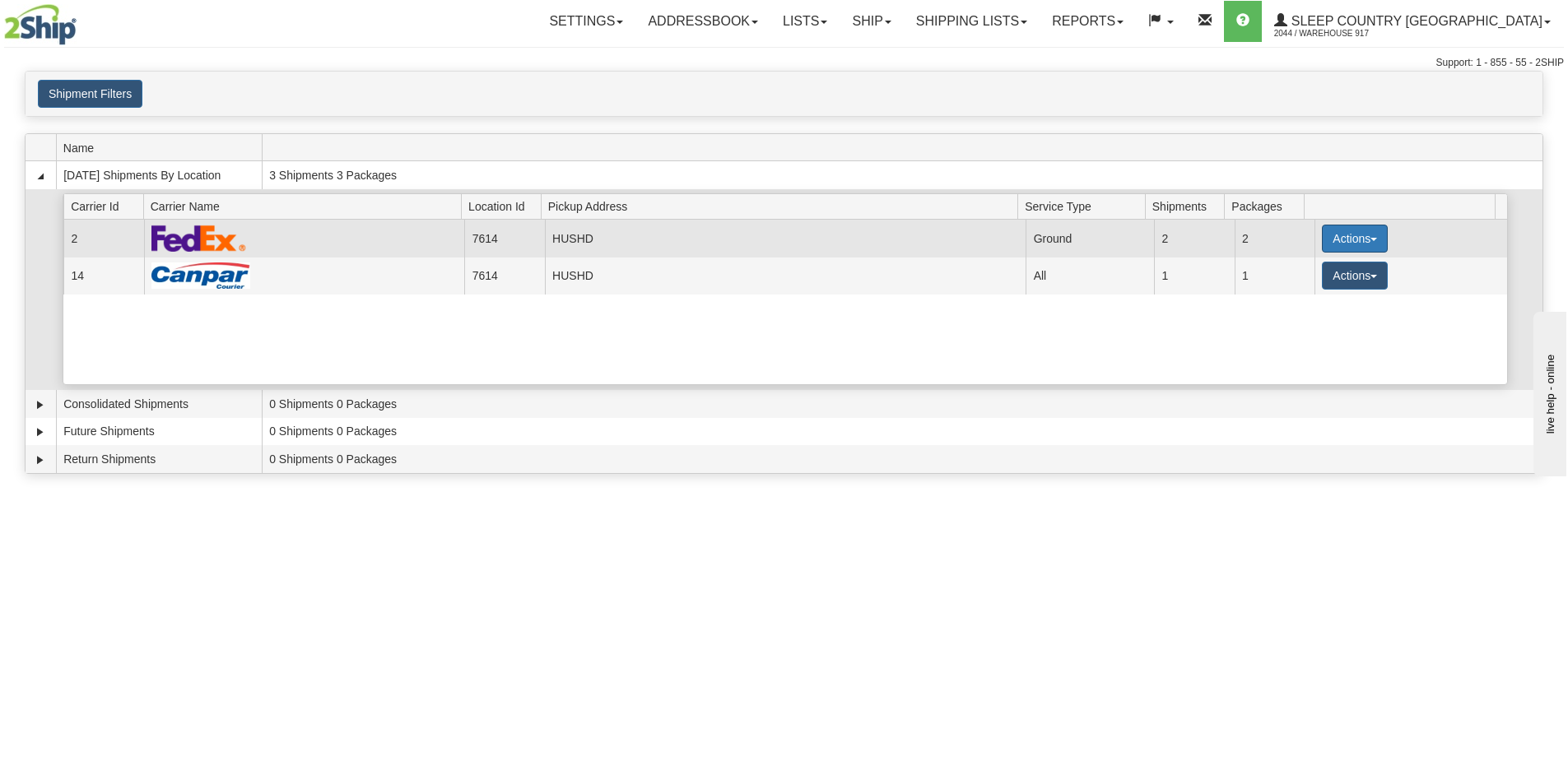
click at [1322, 240] on button "Actions" at bounding box center [1355, 239] width 66 height 28
click at [1297, 294] on span "Close" at bounding box center [1290, 290] width 38 height 12
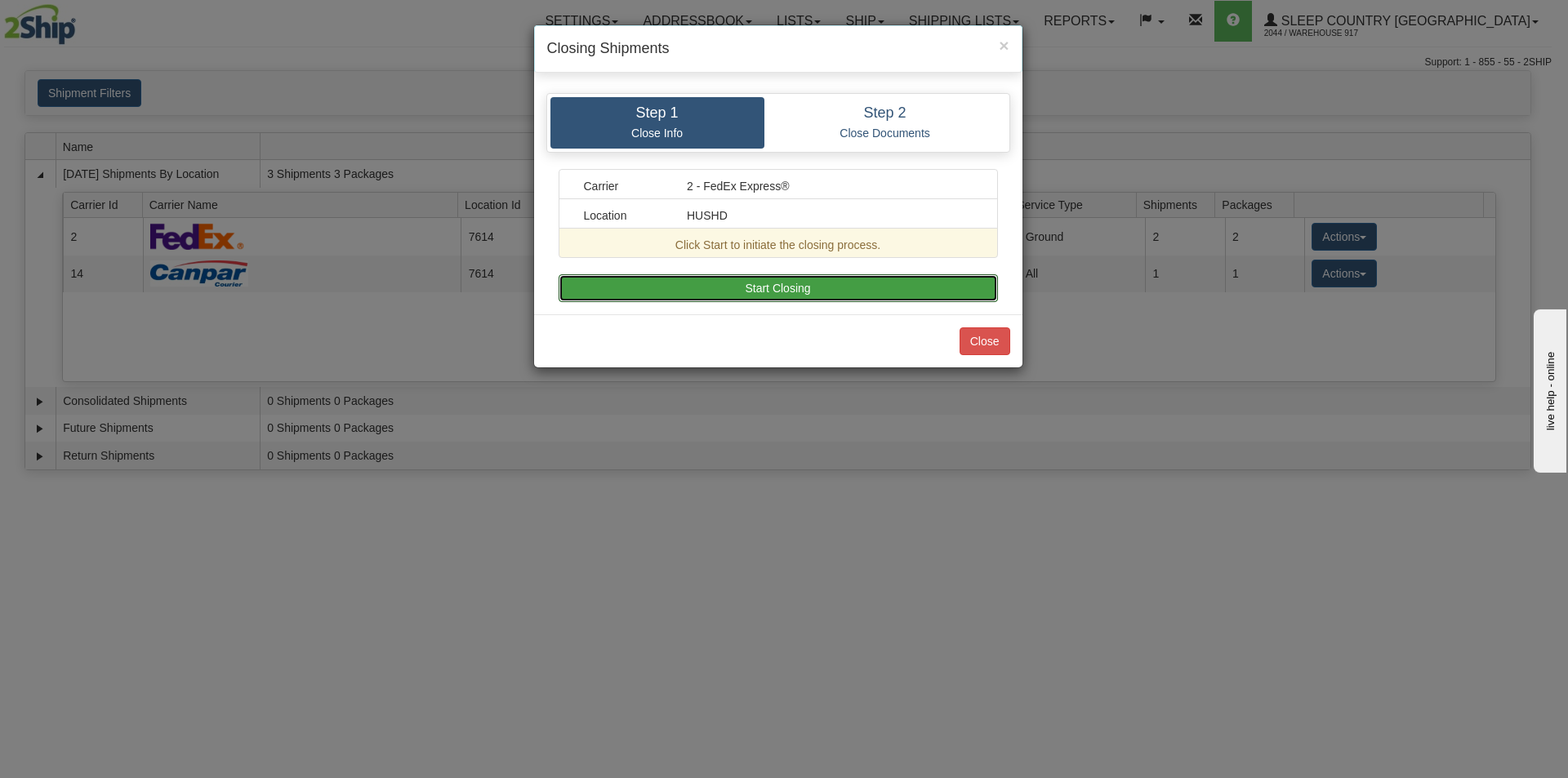
click at [843, 288] on button "Start Closing" at bounding box center [778, 289] width 439 height 28
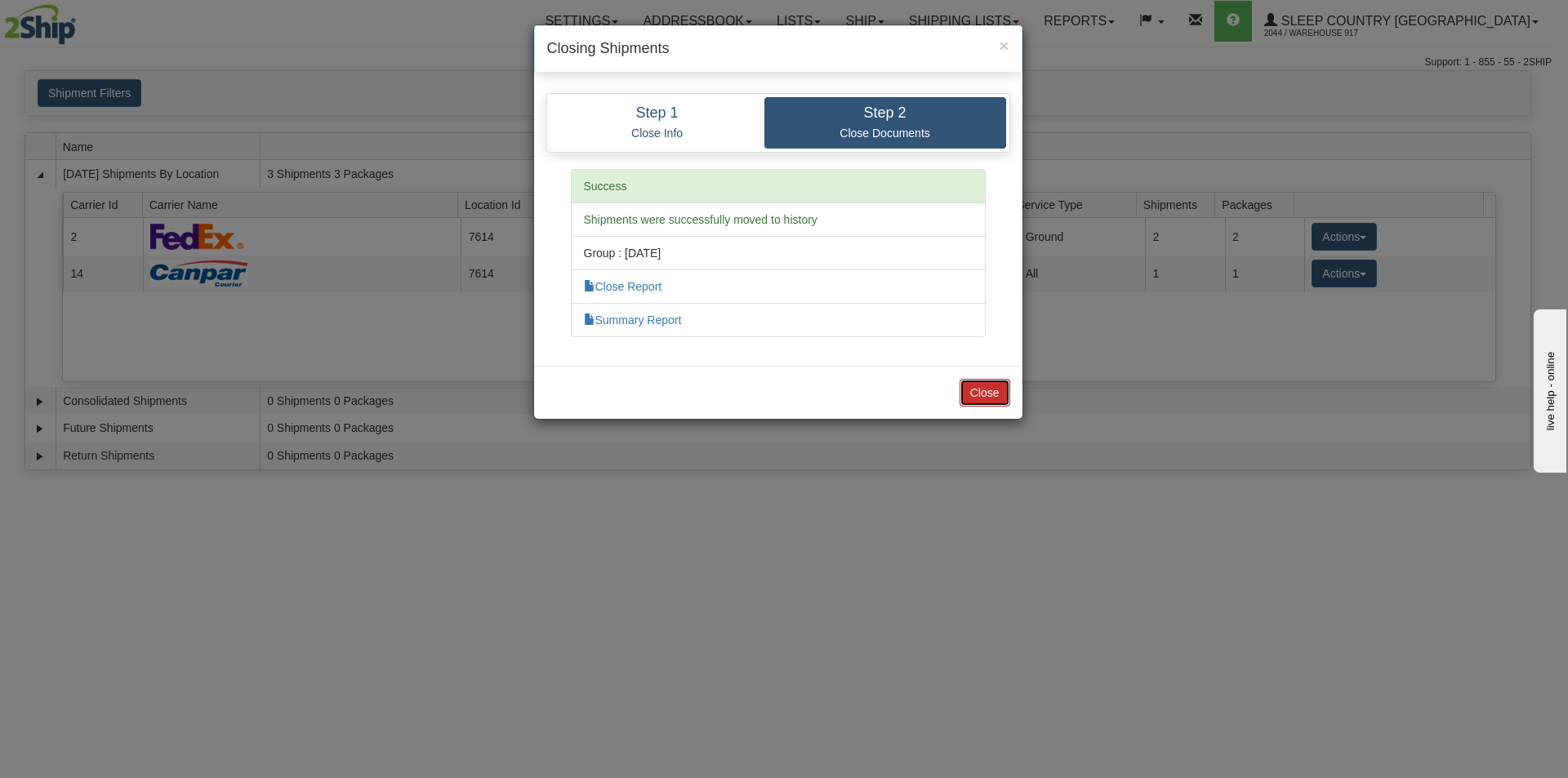
click at [980, 396] on button "Close" at bounding box center [985, 393] width 51 height 28
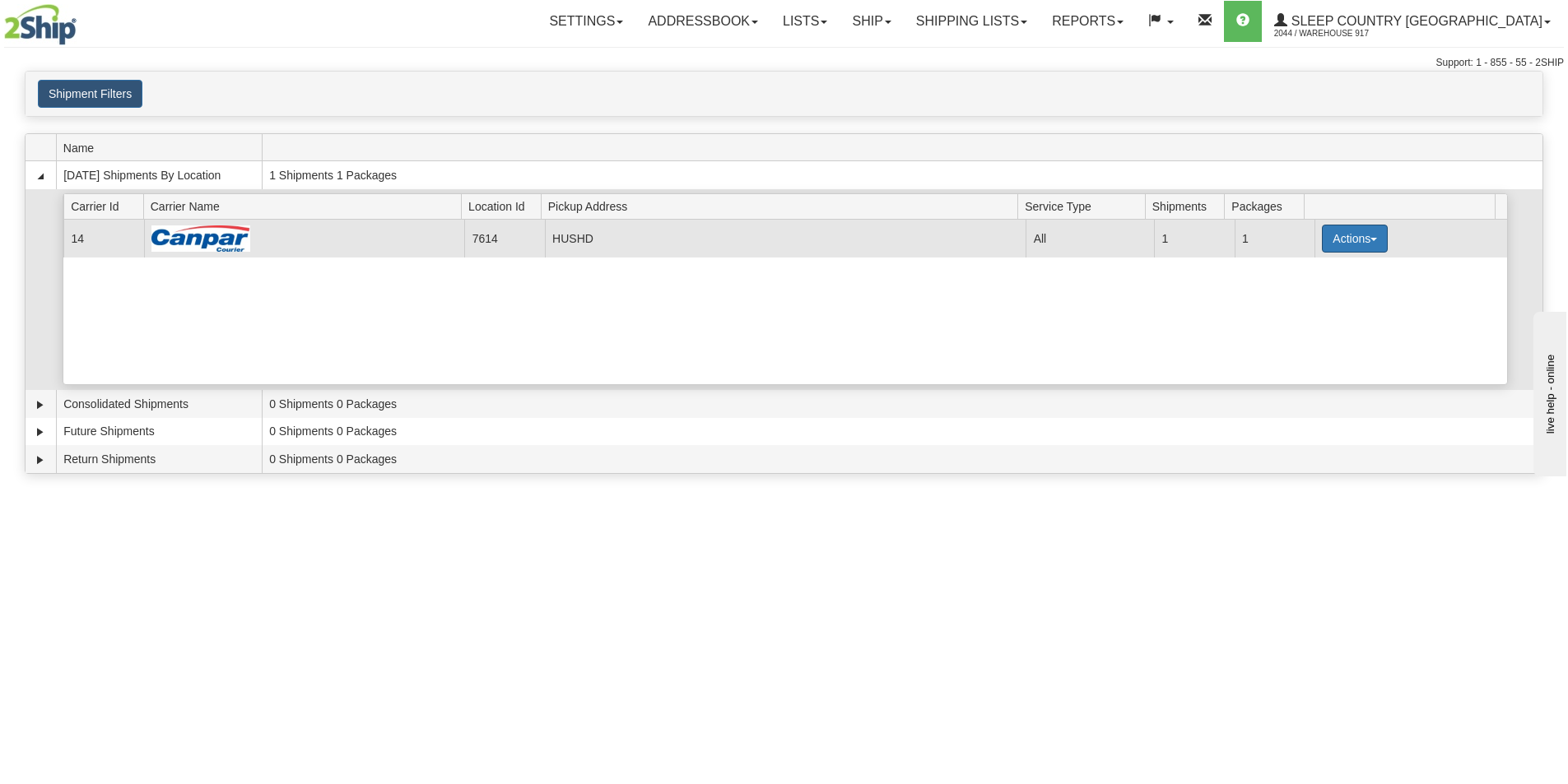
click at [1342, 239] on button "Actions" at bounding box center [1355, 239] width 66 height 28
click at [1348, 239] on button "Actions" at bounding box center [1355, 239] width 66 height 28
click at [1316, 290] on link "Close" at bounding box center [1321, 291] width 131 height 21
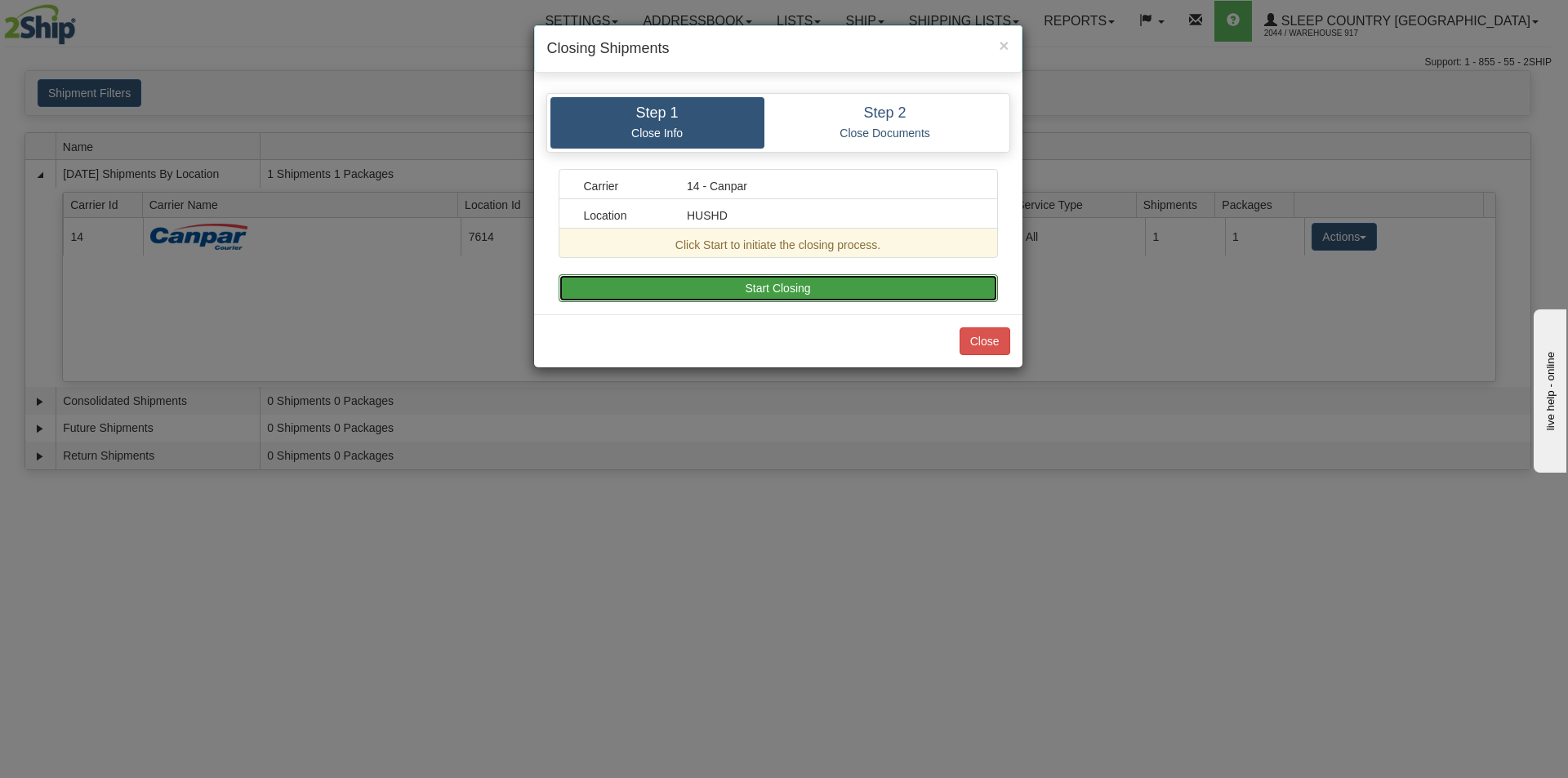
click at [851, 279] on button "Start Closing" at bounding box center [778, 289] width 439 height 28
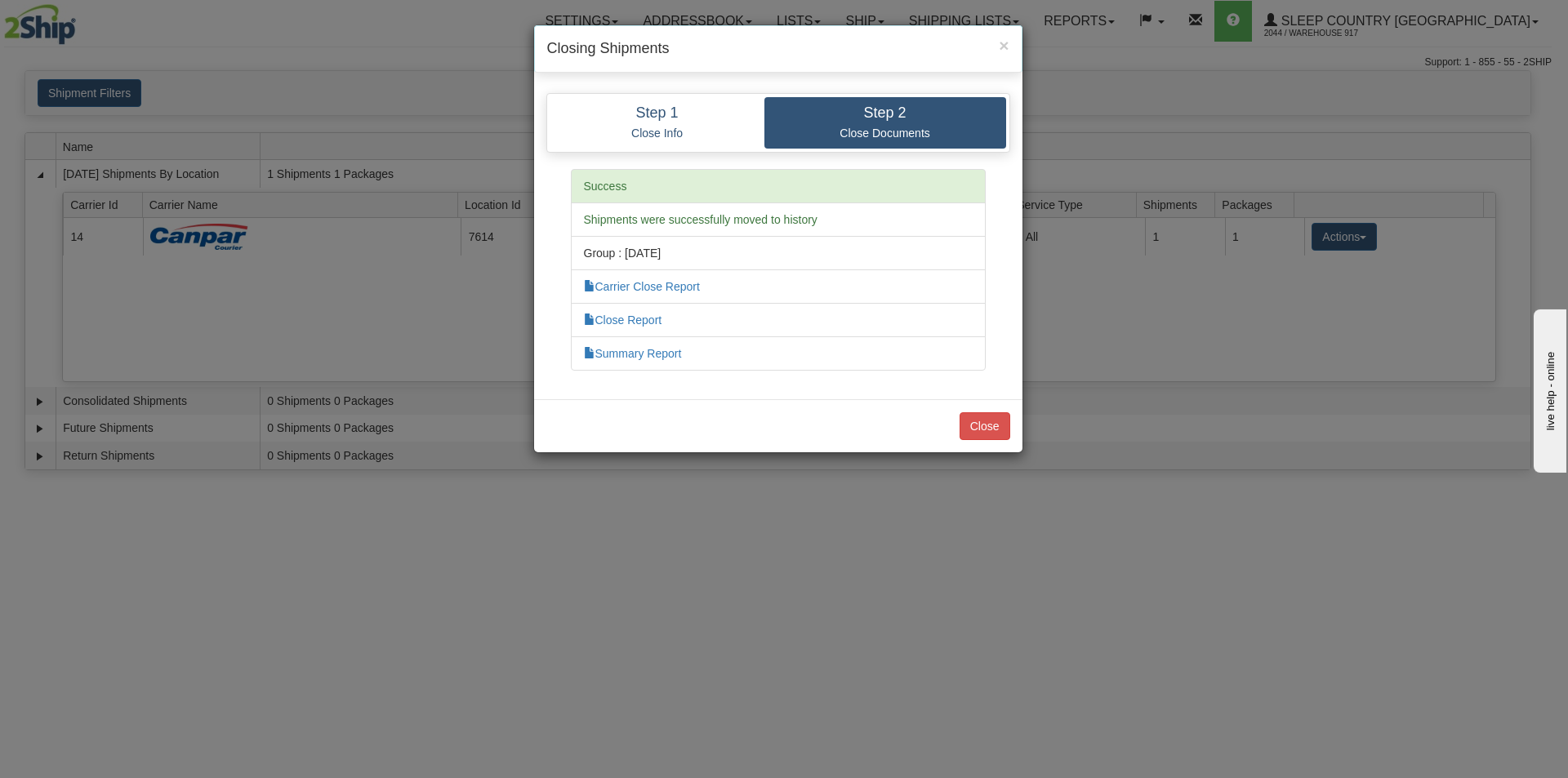
click at [972, 444] on div "Close" at bounding box center [778, 426] width 489 height 53
click at [981, 433] on button "Close" at bounding box center [985, 426] width 51 height 28
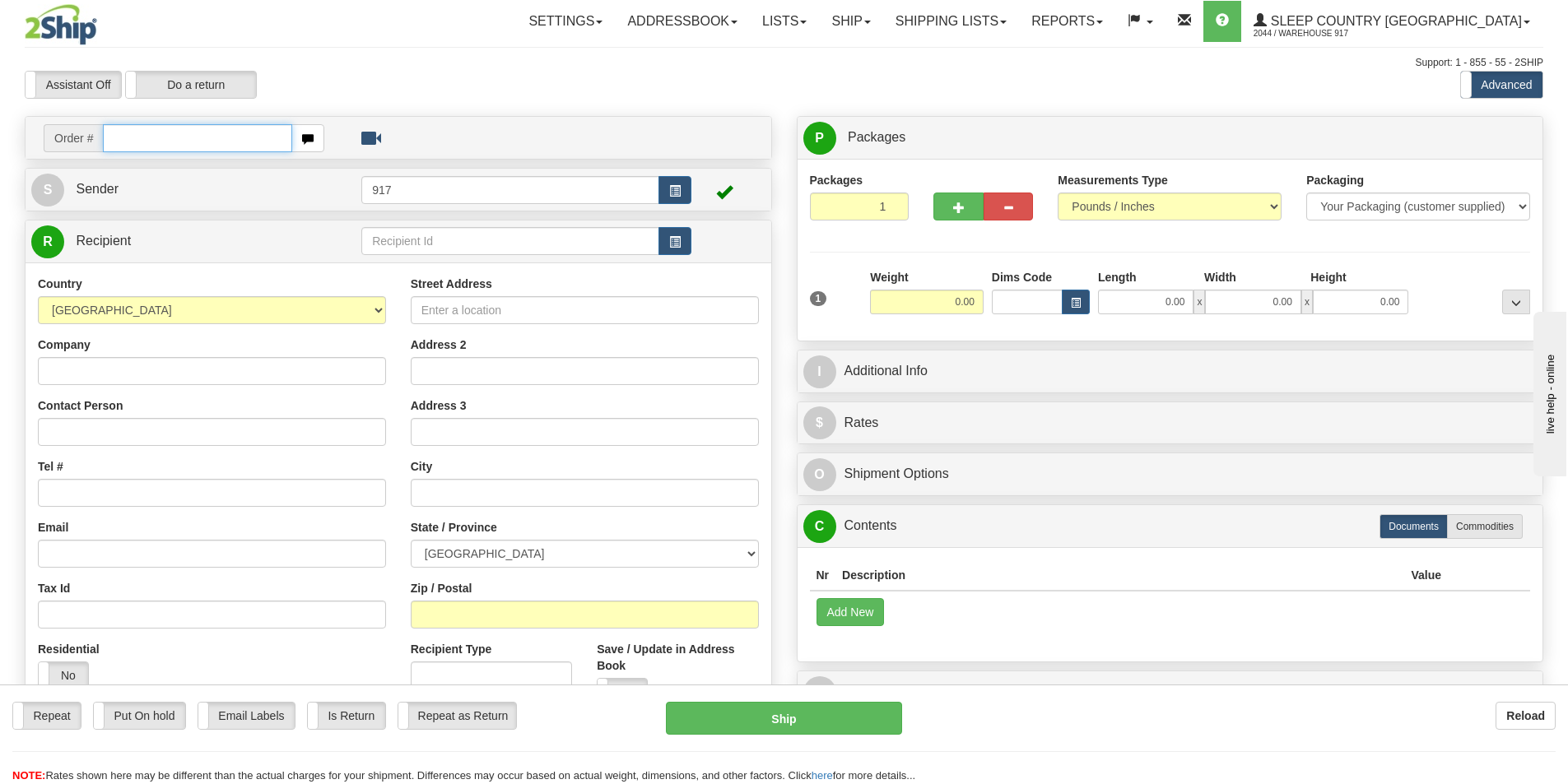
click at [133, 144] on input "text" at bounding box center [197, 138] width 189 height 28
paste input "9000H993931"
type input "9000H993931"
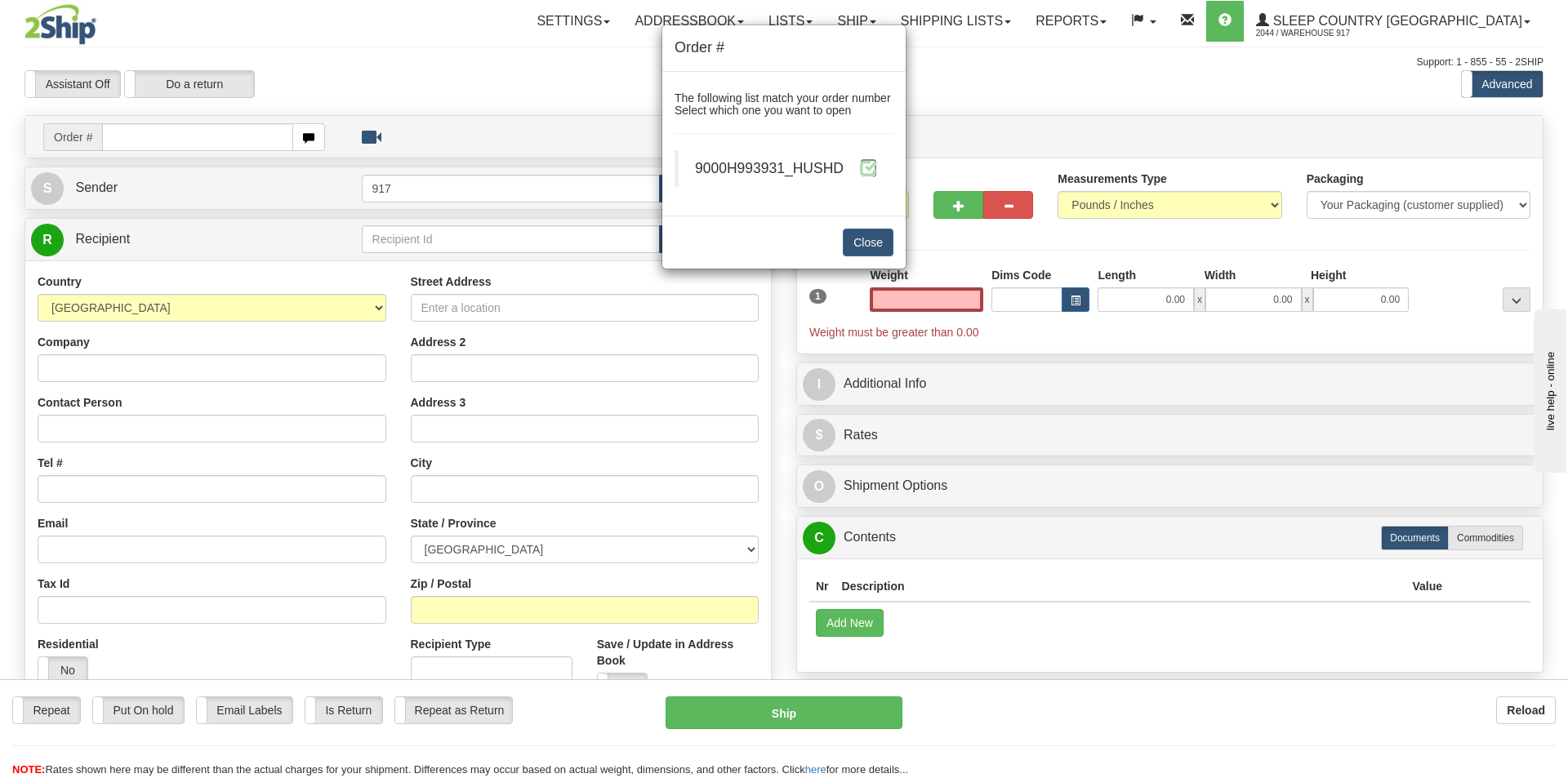
type input "0.00"
click at [862, 172] on span at bounding box center [868, 167] width 17 height 17
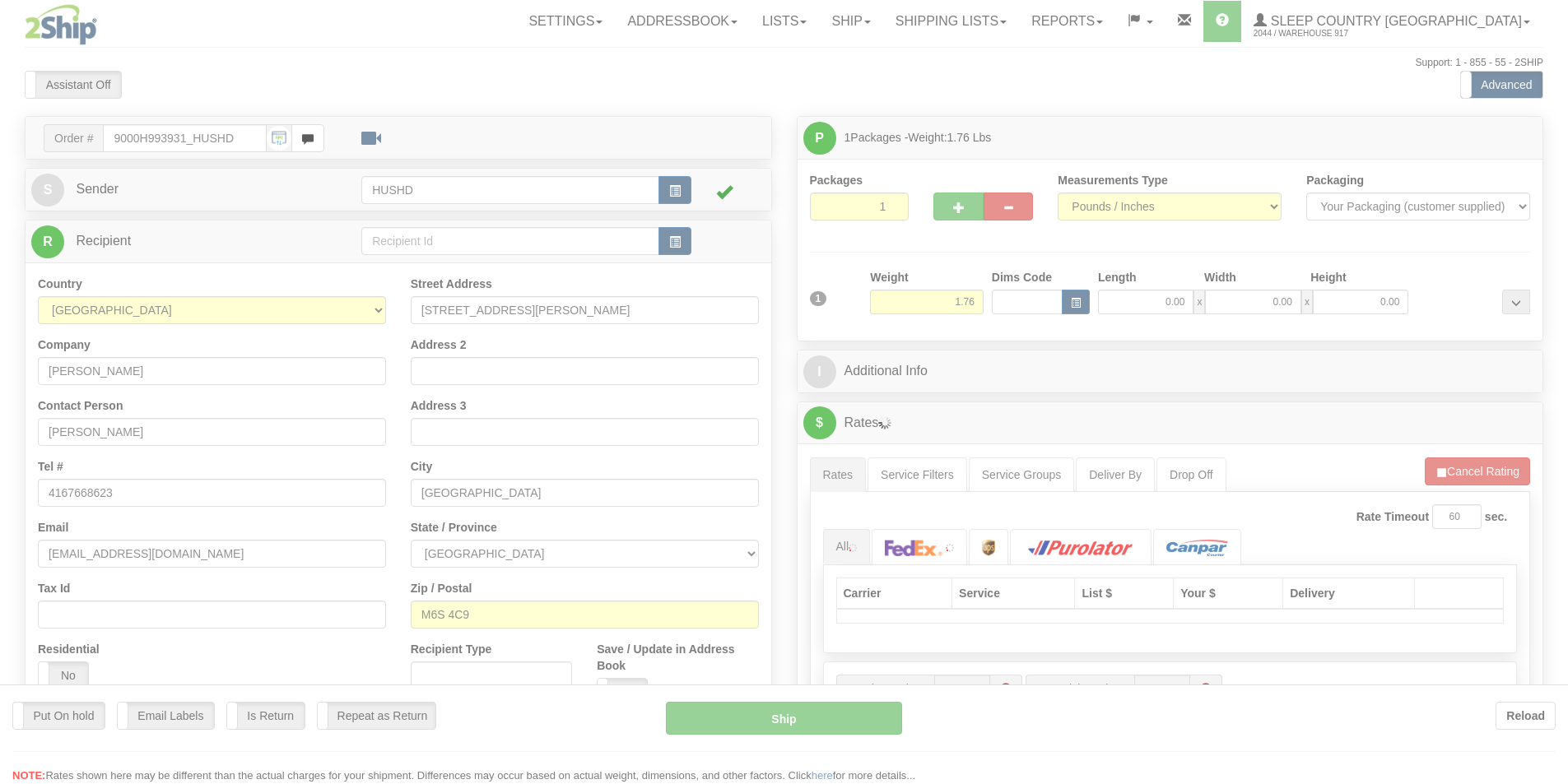
click at [1162, 294] on div at bounding box center [784, 392] width 1568 height 784
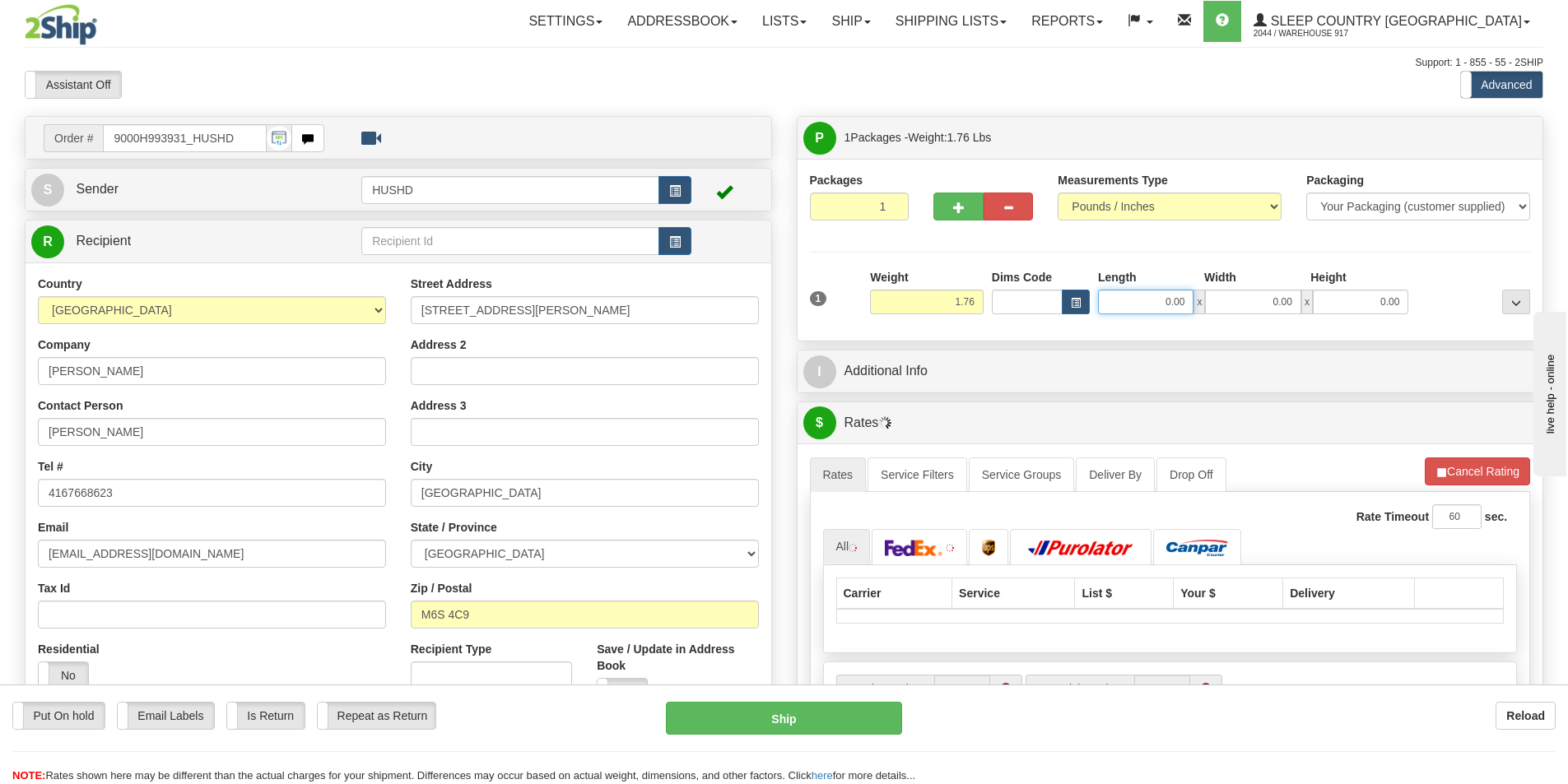
click at [1161, 308] on input "0.00" at bounding box center [1146, 302] width 96 height 25
type input "9.00"
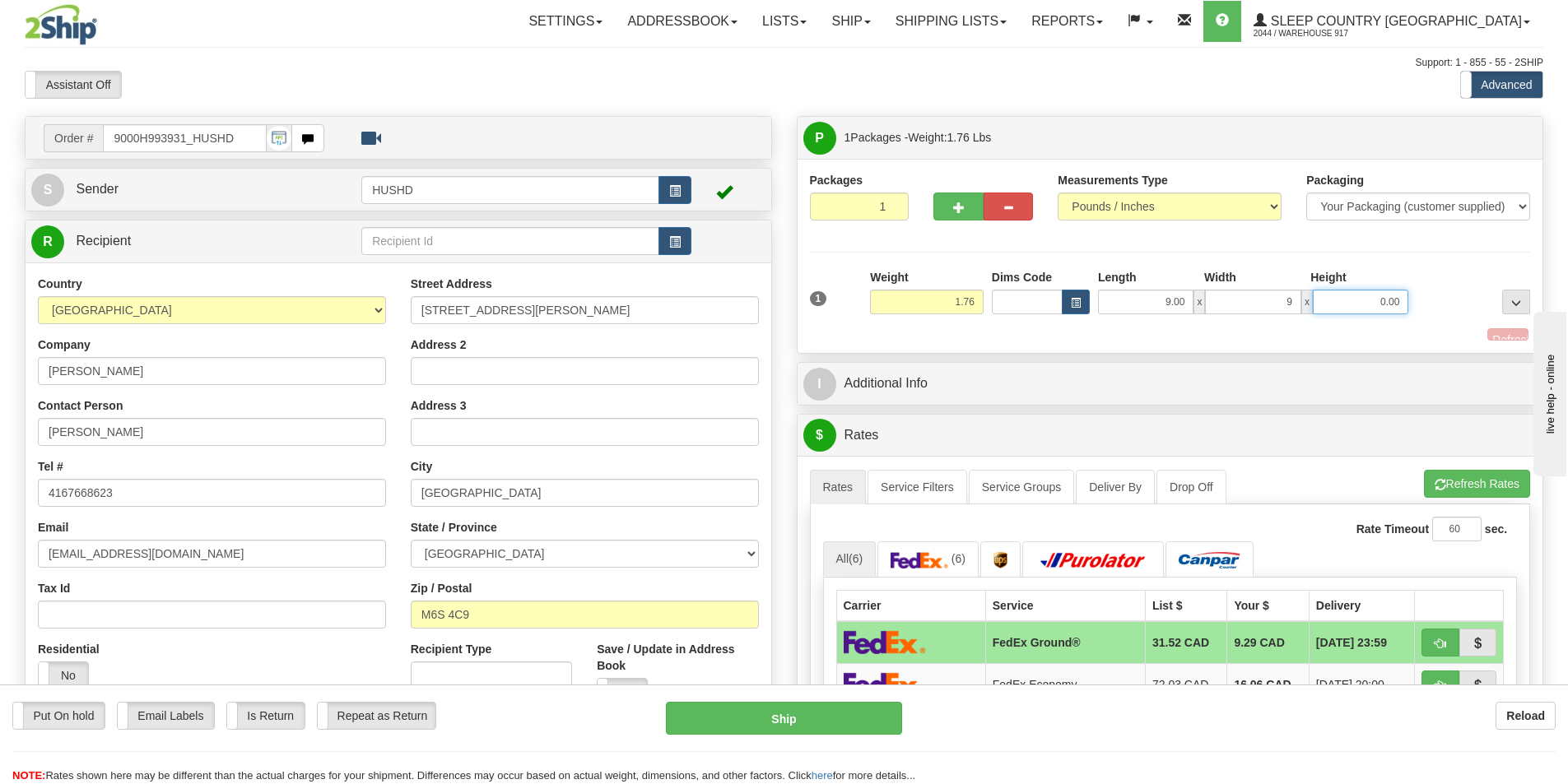
type input "9.00"
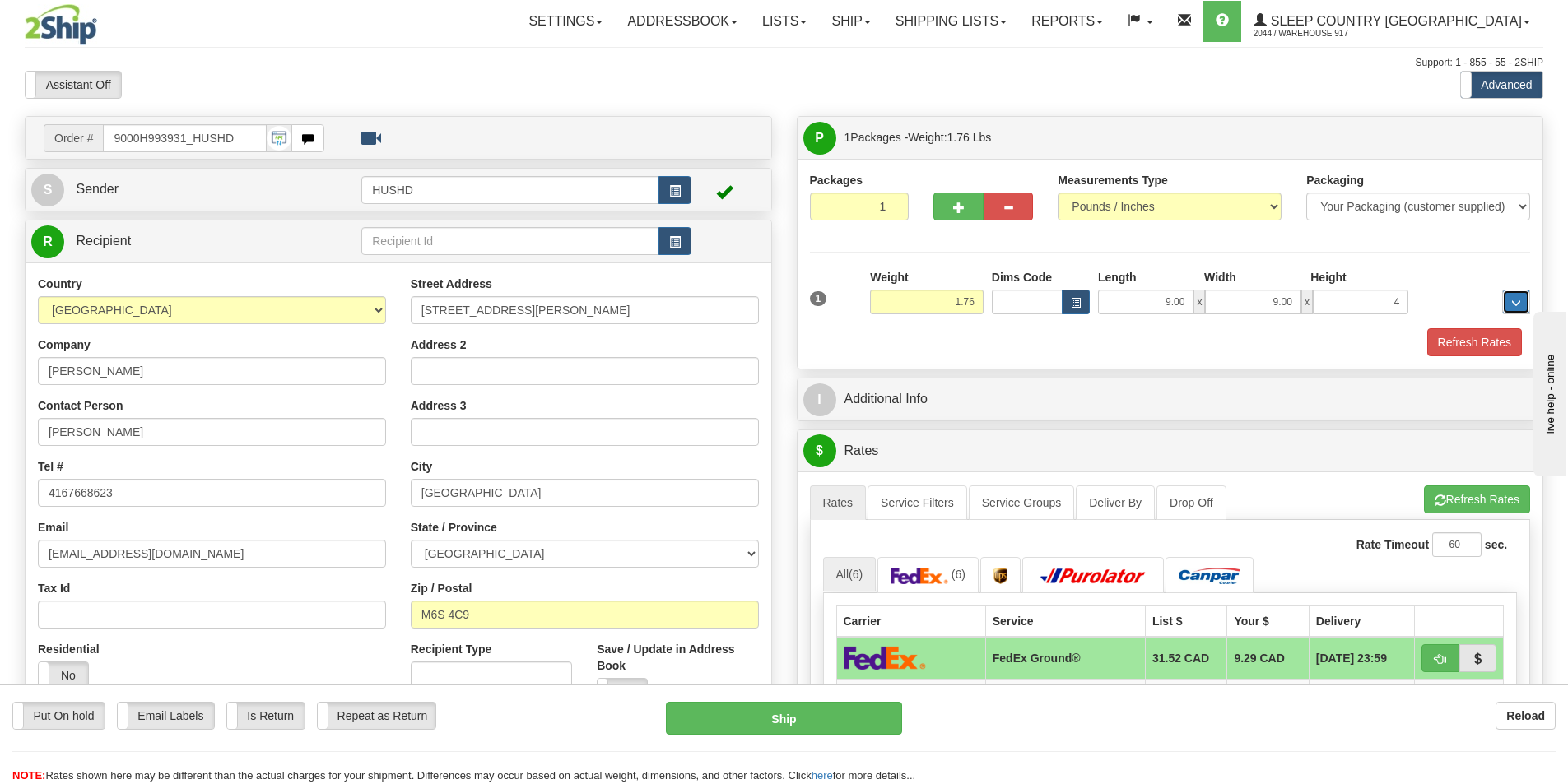
type input "4.00"
click at [1463, 348] on button "Refresh Rates" at bounding box center [1475, 342] width 95 height 28
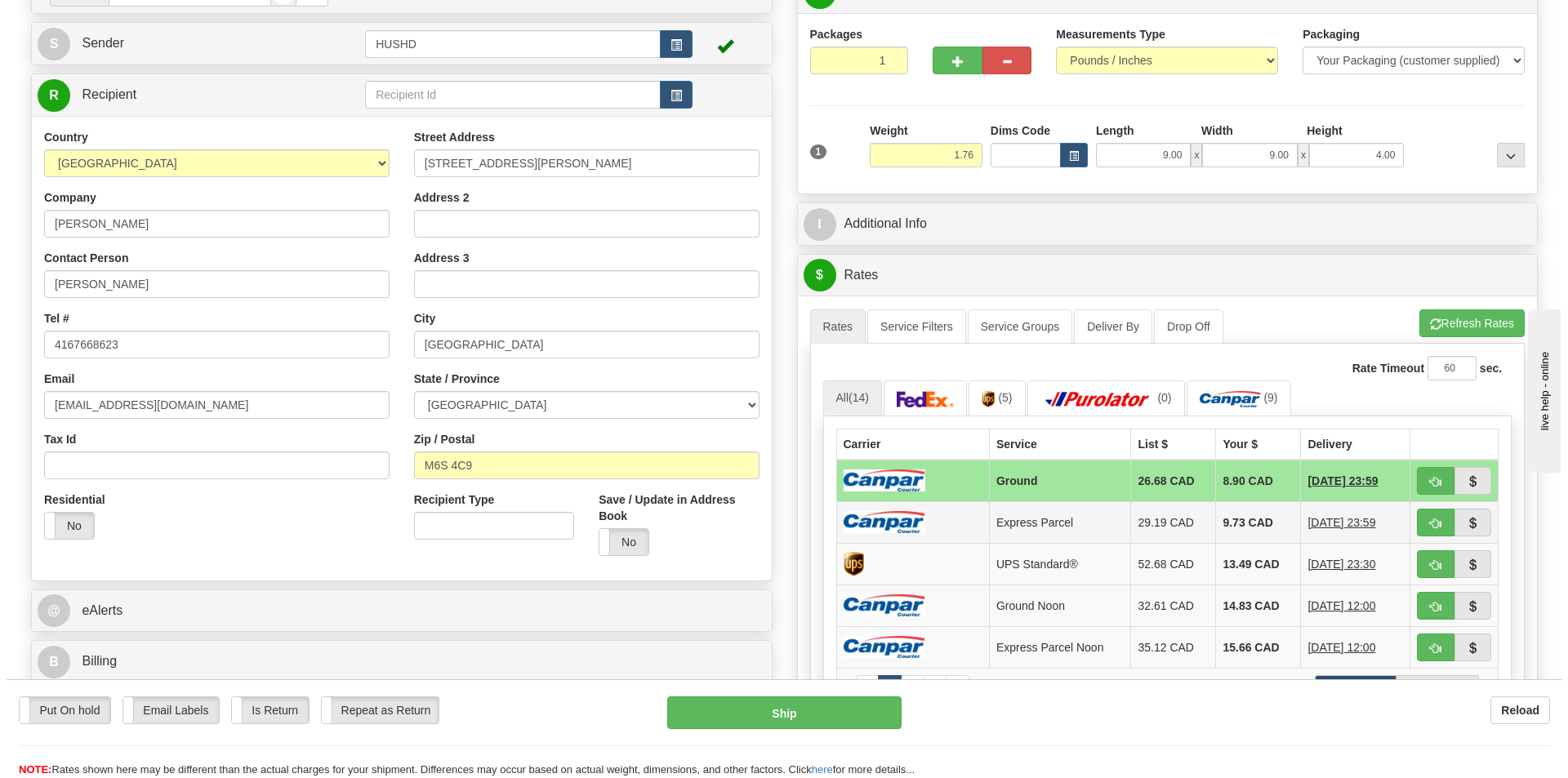
scroll to position [164, 0]
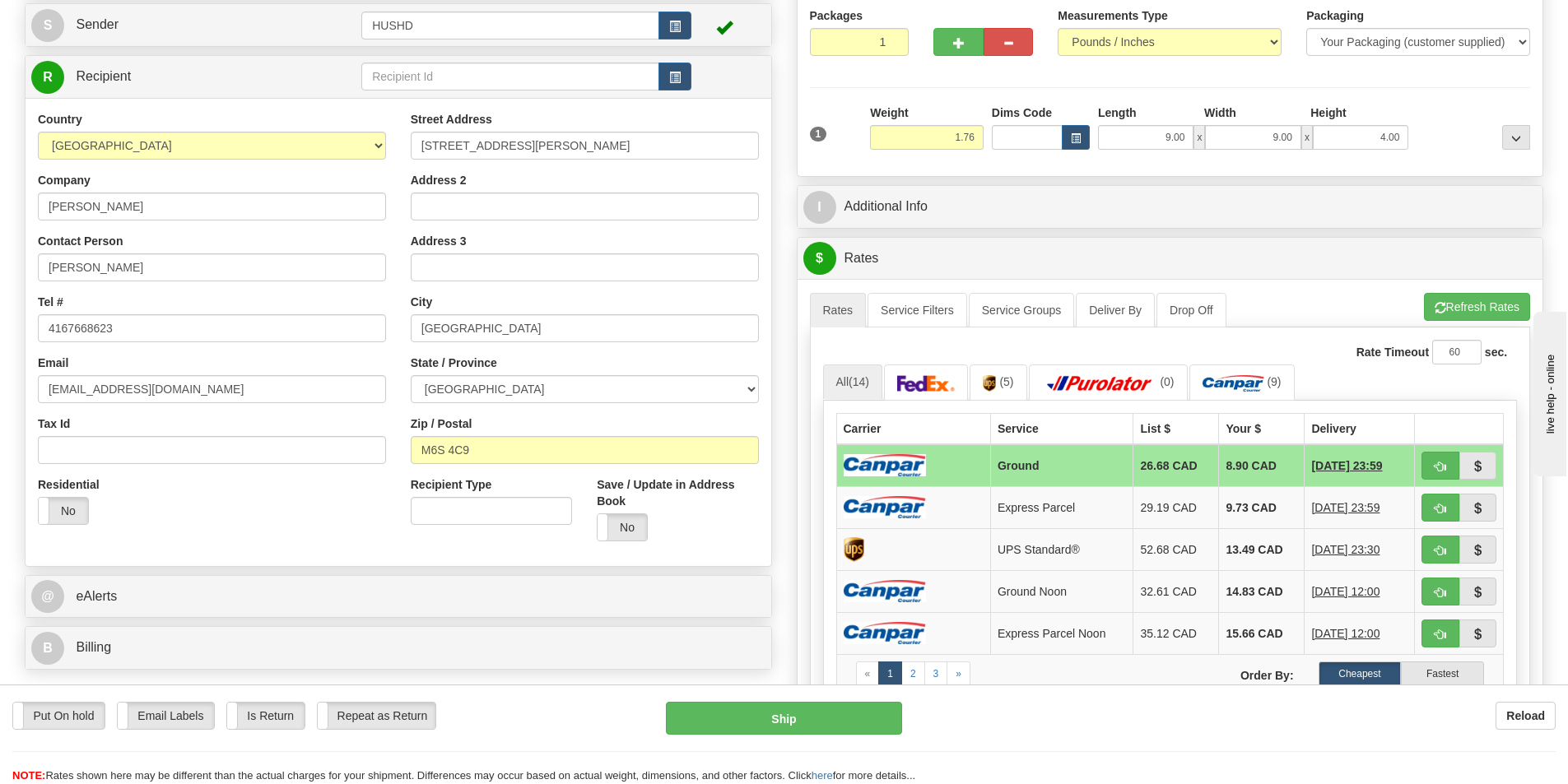
click at [948, 463] on td at bounding box center [912, 466] width 154 height 43
click at [812, 719] on button "Ship" at bounding box center [784, 717] width 236 height 33
type input "1"
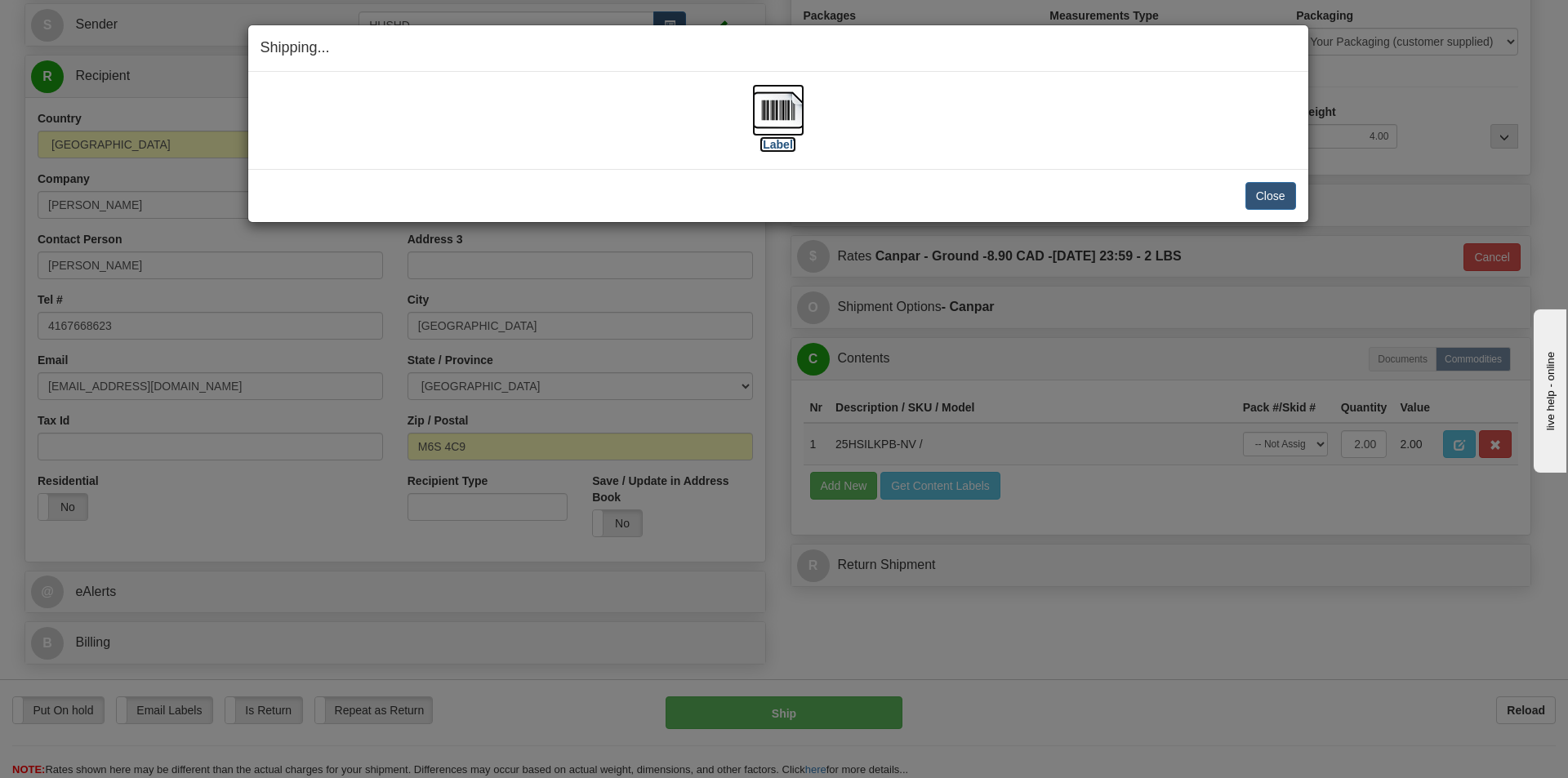
click at [784, 99] on img at bounding box center [777, 110] width 52 height 52
click at [1254, 182] on button "Close" at bounding box center [1271, 196] width 51 height 28
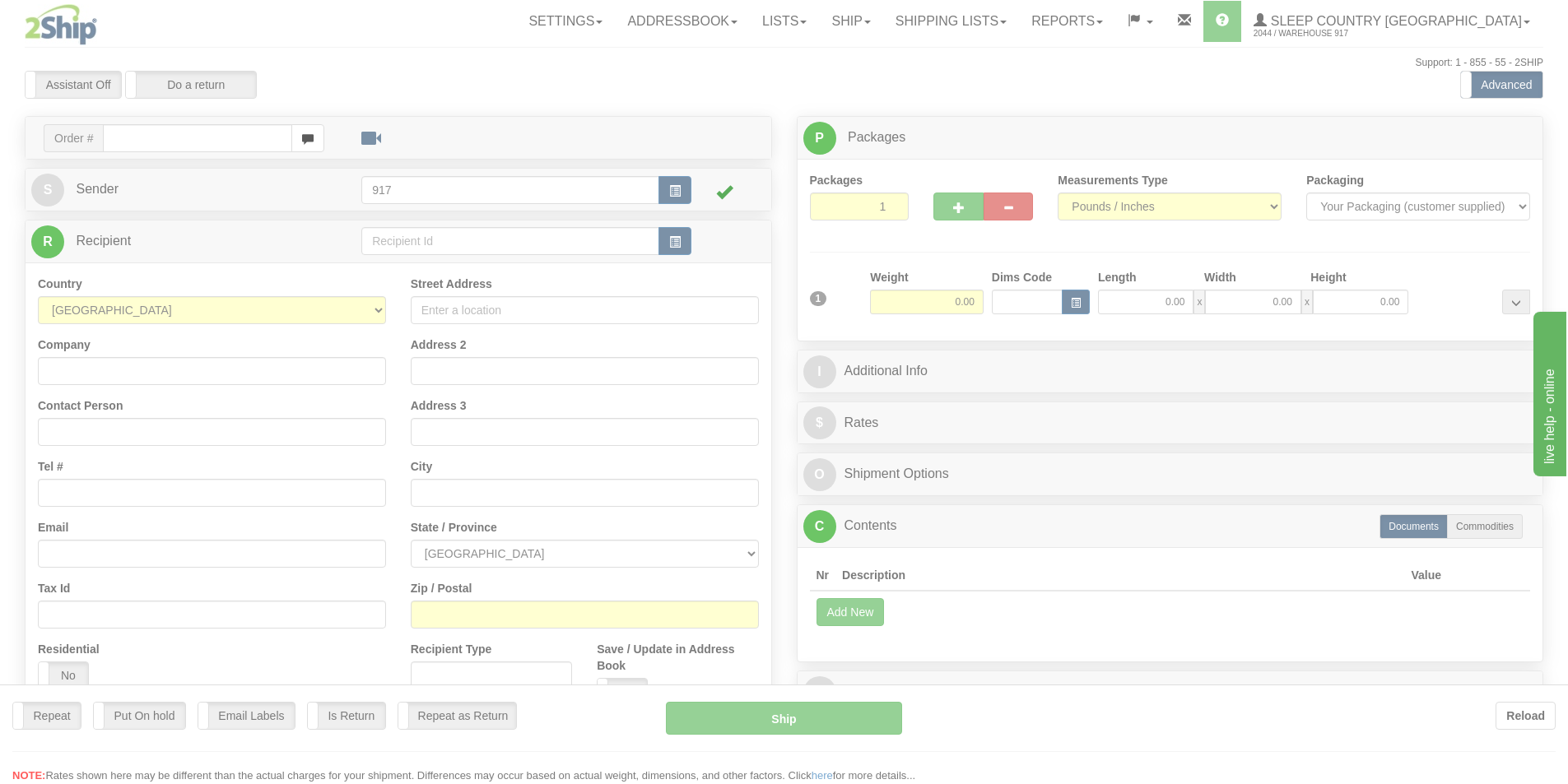
click at [992, 16] on div at bounding box center [784, 392] width 1568 height 784
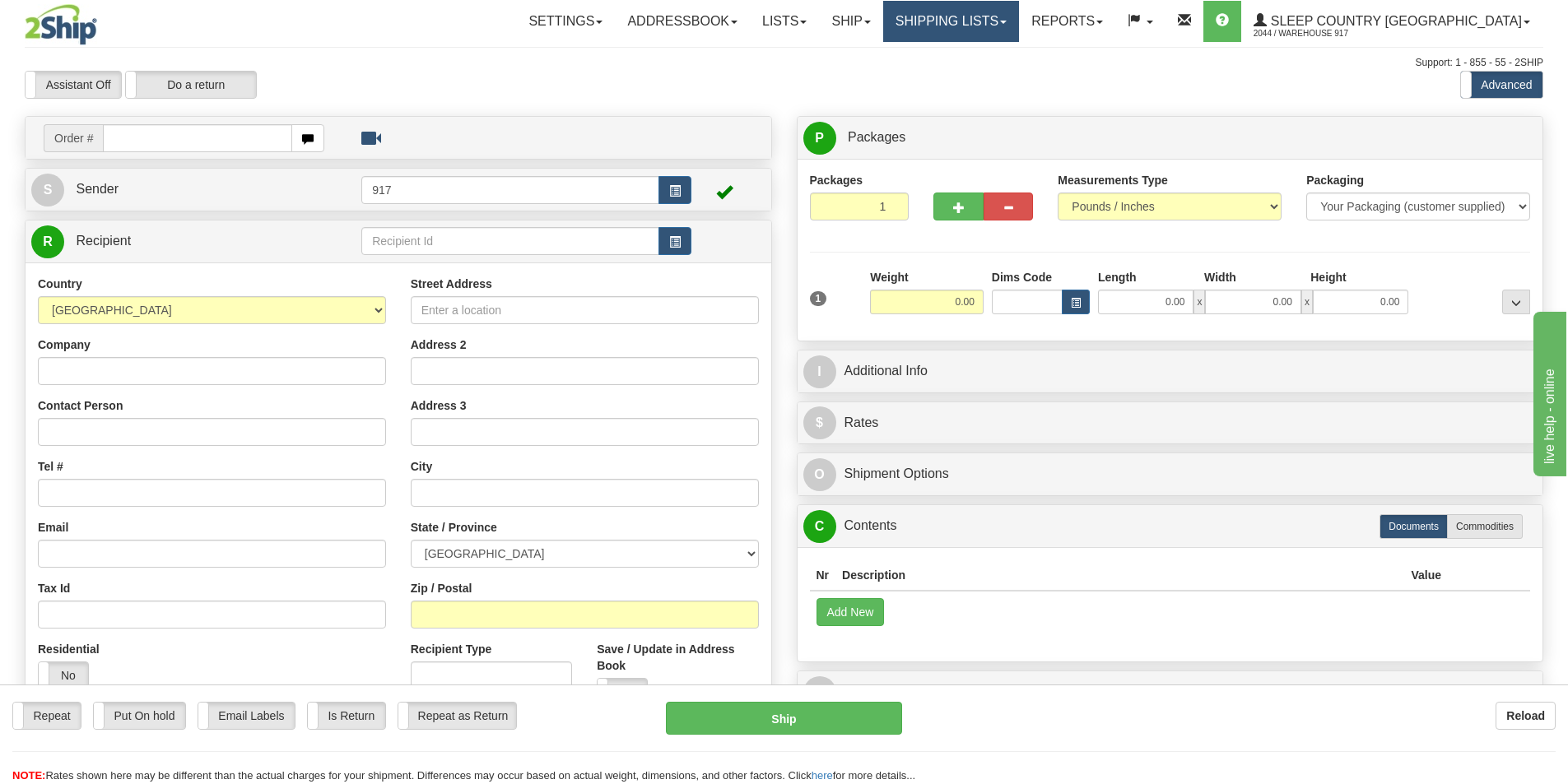
click at [1019, 30] on link "Shipping lists" at bounding box center [950, 21] width 136 height 41
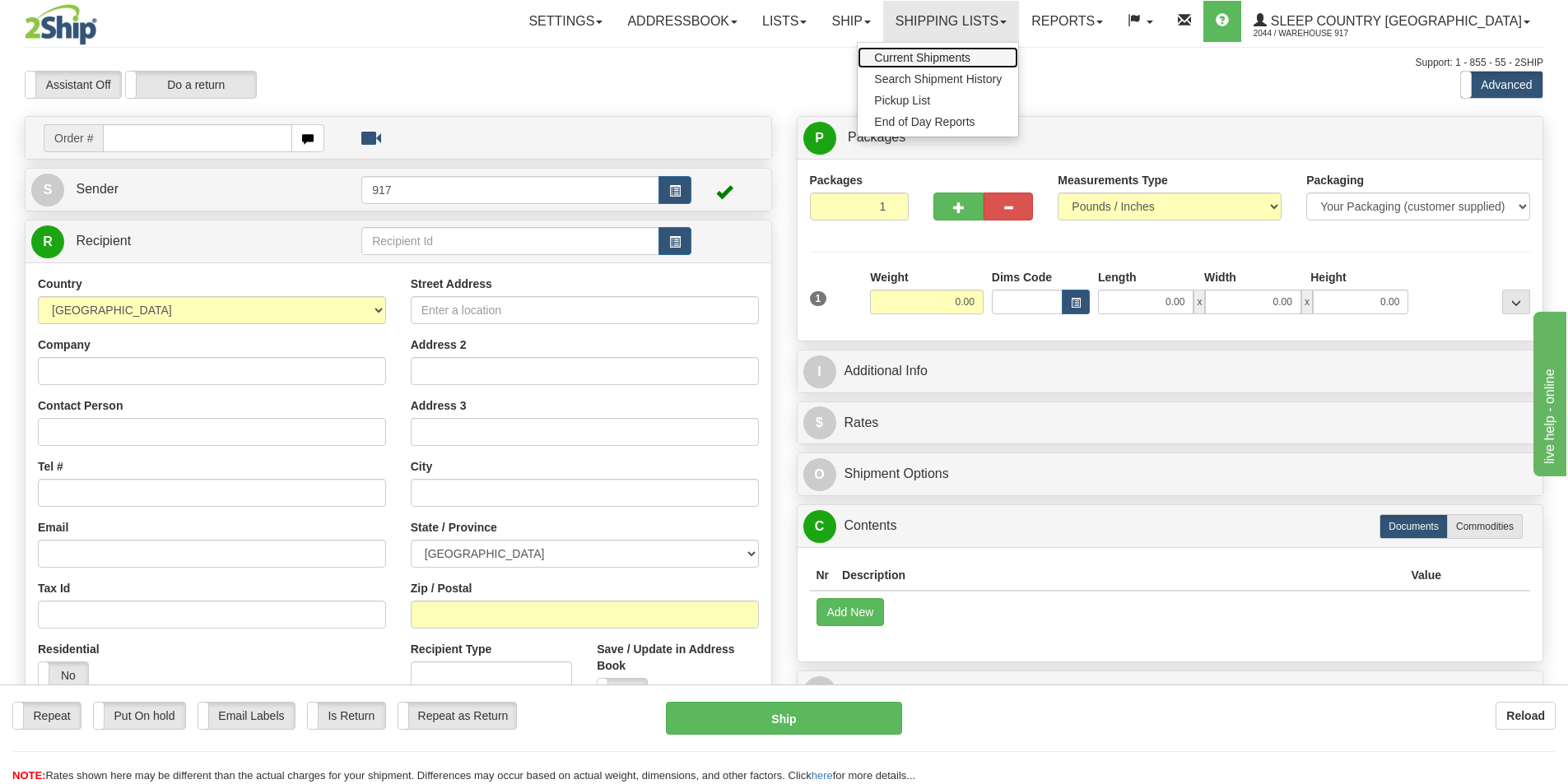
click at [971, 53] on span "Current Shipments" at bounding box center [922, 58] width 97 height 13
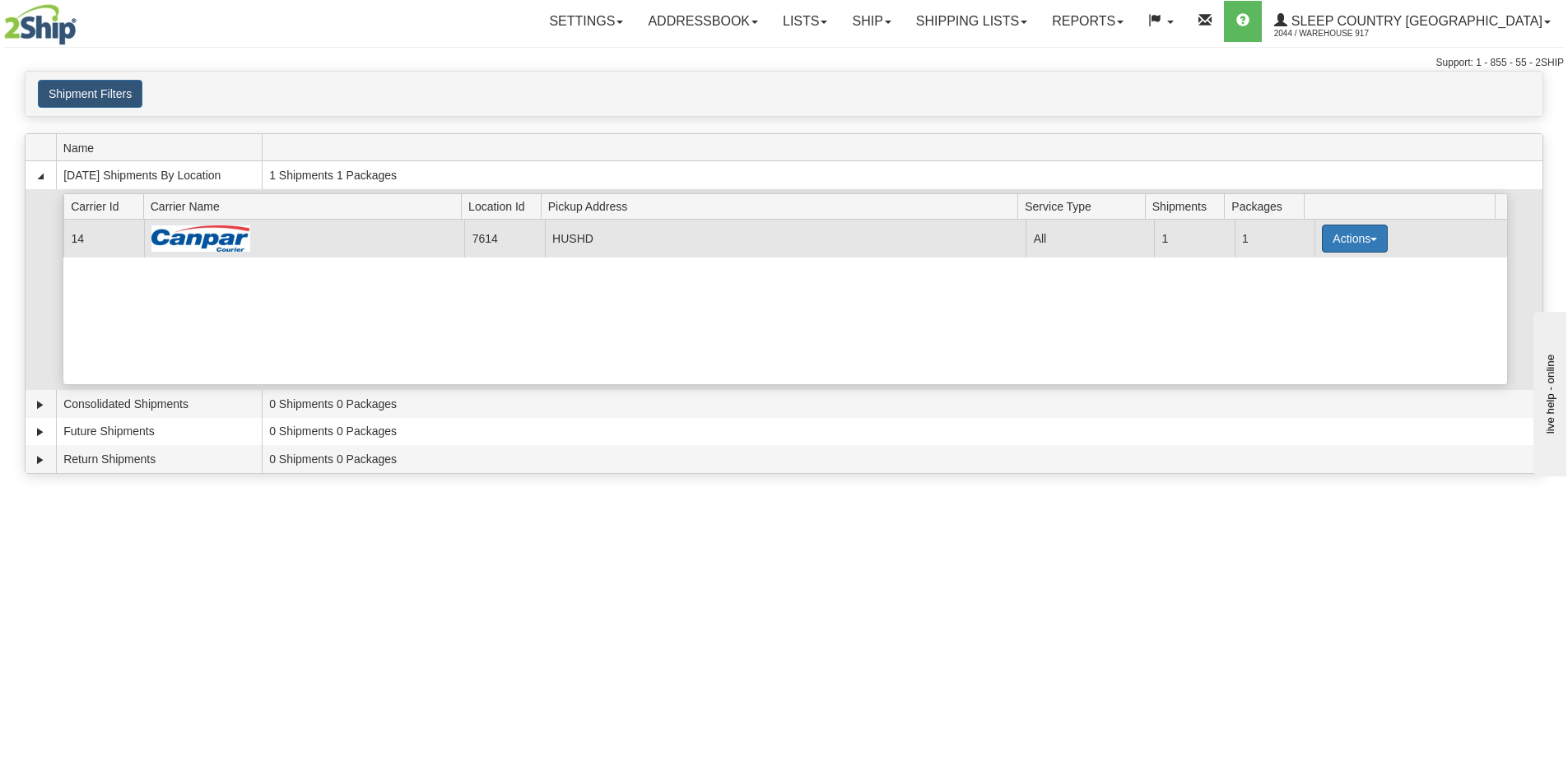
click at [1347, 239] on button "Actions" at bounding box center [1355, 239] width 66 height 28
click at [1337, 296] on link "Close" at bounding box center [1321, 291] width 131 height 21
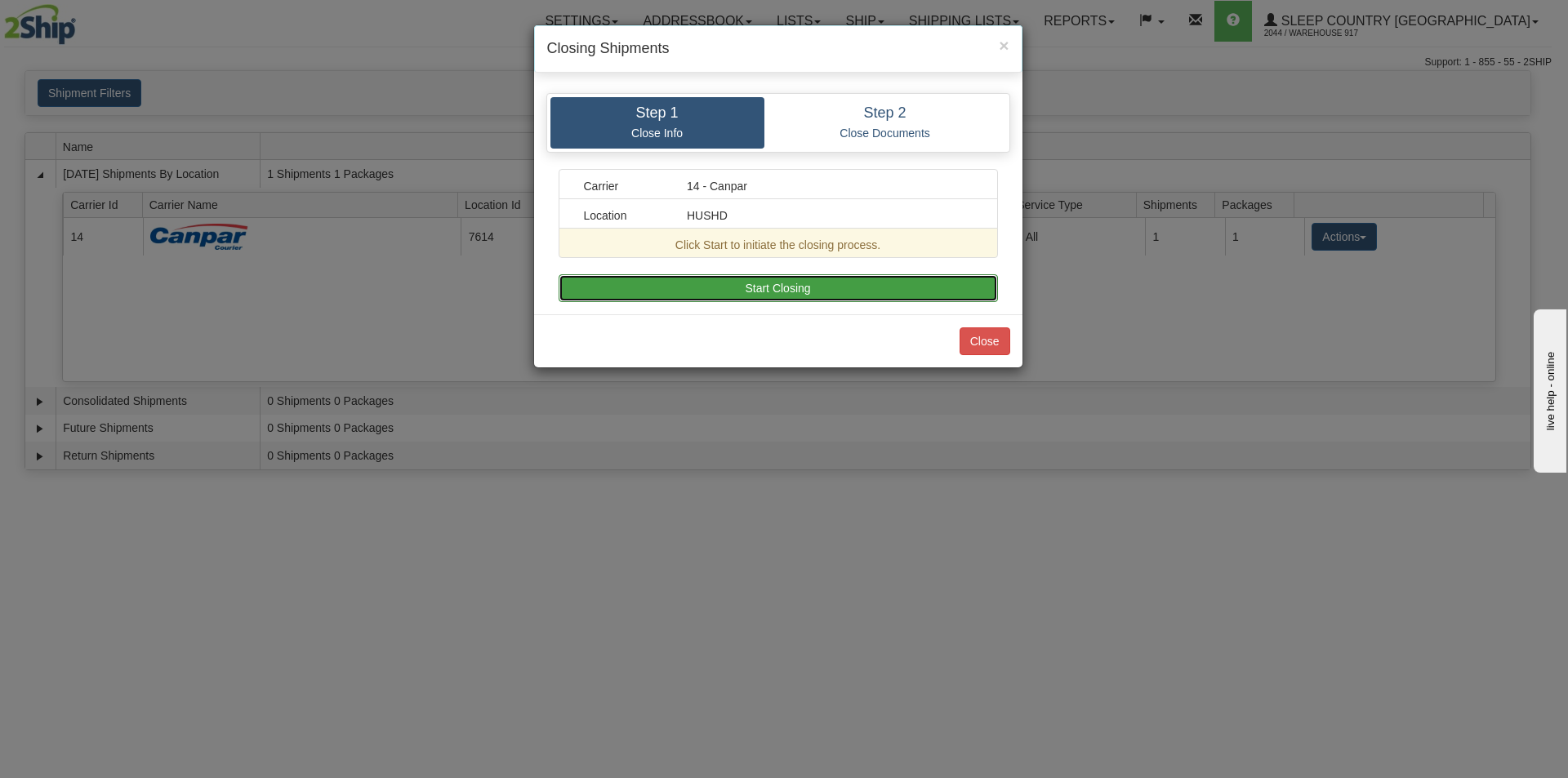
click at [876, 282] on button "Start Closing" at bounding box center [778, 289] width 439 height 28
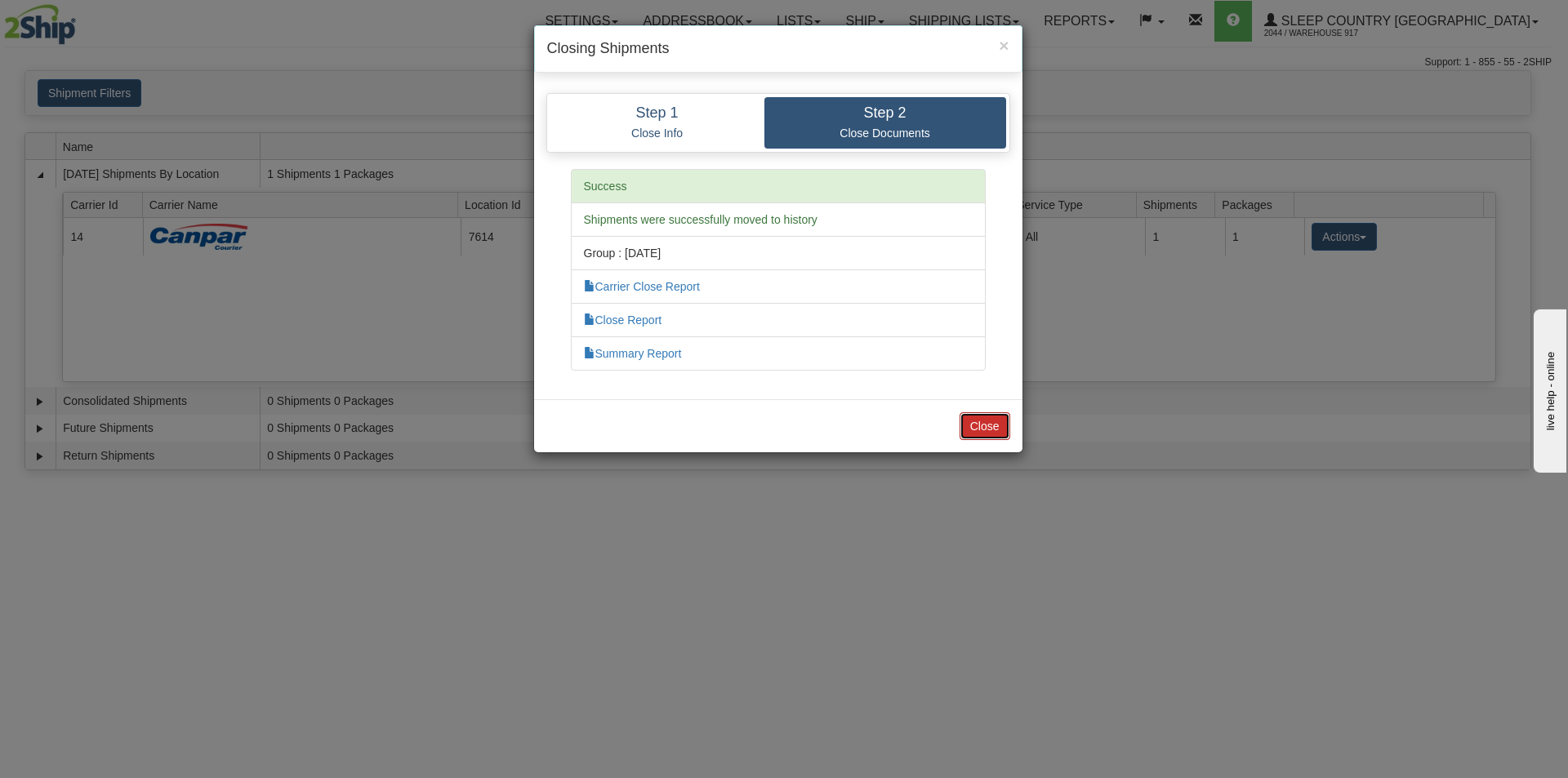
click at [976, 430] on button "Close" at bounding box center [985, 426] width 51 height 28
